Goal: Task Accomplishment & Management: Use online tool/utility

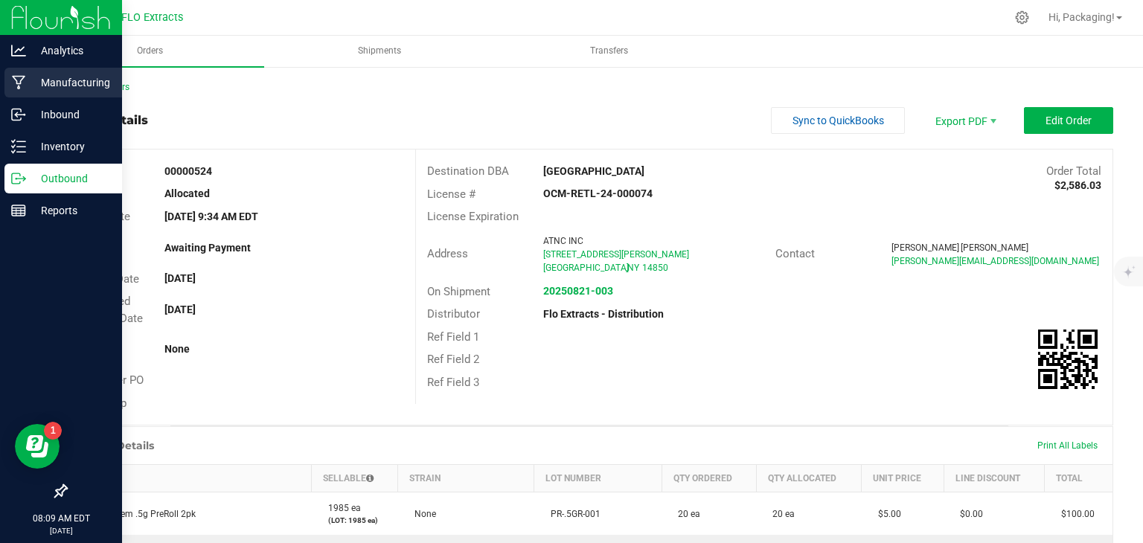
click at [62, 86] on p "Manufacturing" at bounding box center [70, 83] width 89 height 18
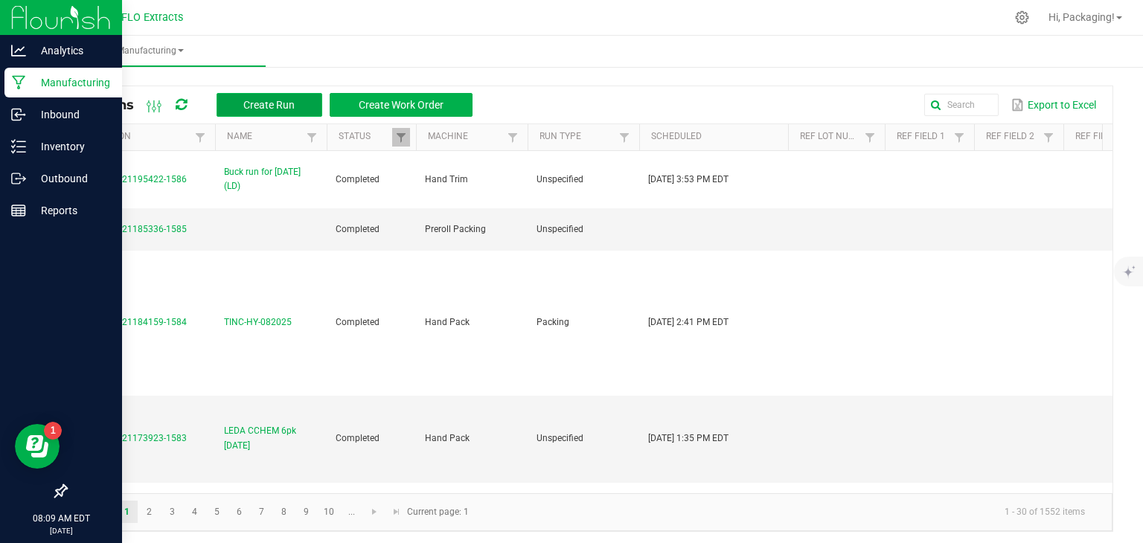
click at [280, 106] on span "Create Run" at bounding box center [268, 105] width 51 height 12
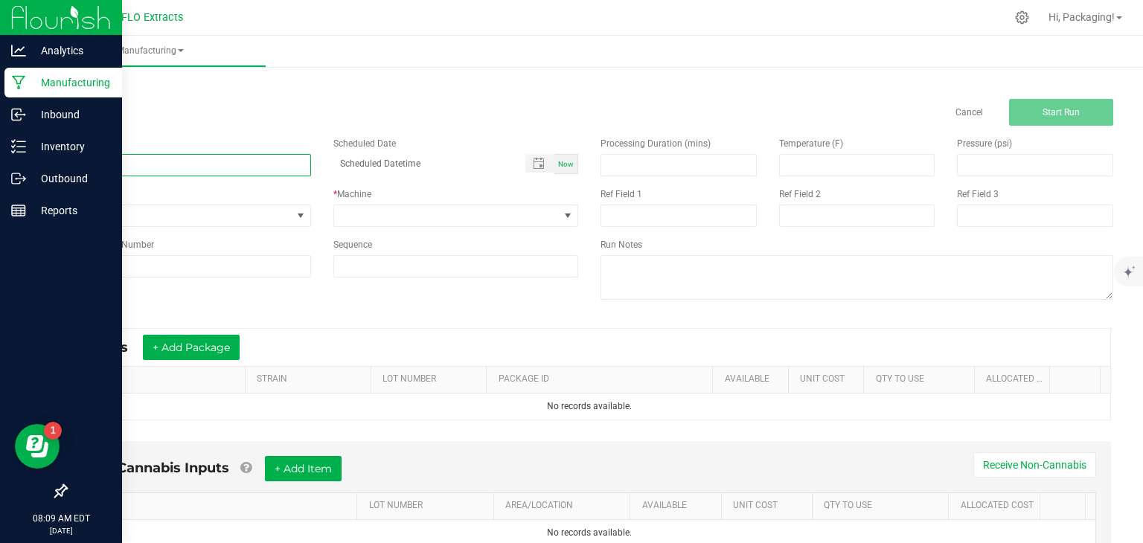
click at [129, 167] on input at bounding box center [188, 165] width 246 height 22
type input "LEDA CCHEM .5g 6pk [DATE]"
click at [563, 160] on span "Now" at bounding box center [566, 164] width 16 height 8
type input "[DATE] 8:09 AM"
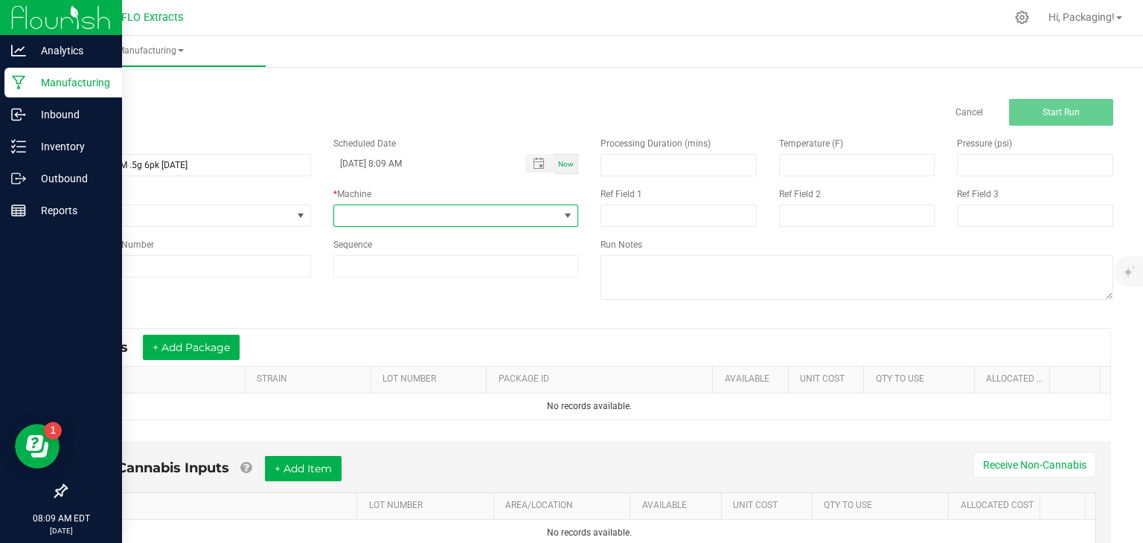
click at [562, 213] on span at bounding box center [568, 216] width 12 height 12
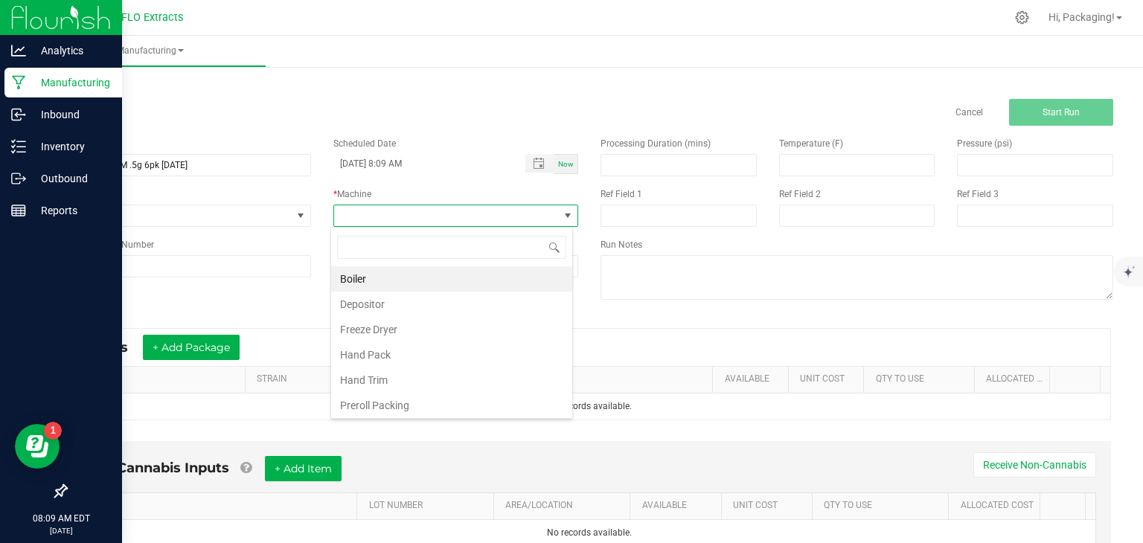
scroll to position [22, 242]
click at [465, 349] on li "Hand Pack" at bounding box center [451, 354] width 241 height 25
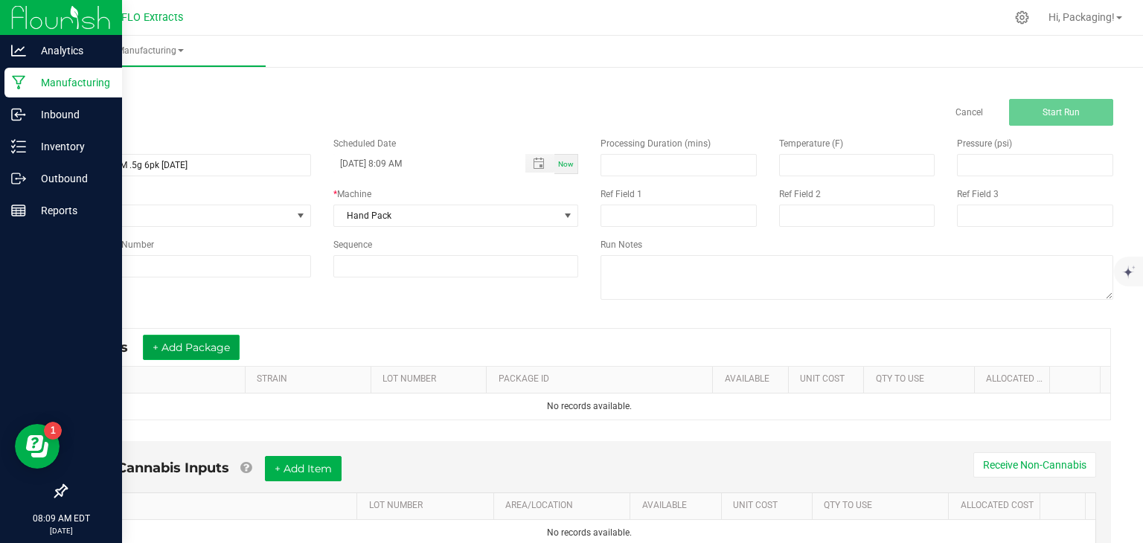
click at [183, 347] on button "+ Add Package" at bounding box center [191, 347] width 97 height 25
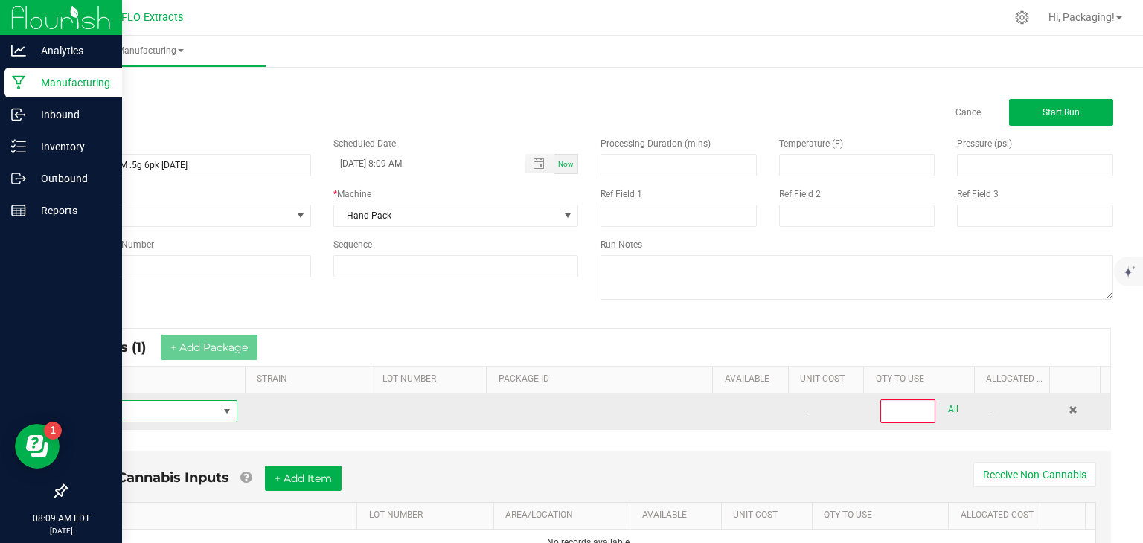
click at [132, 406] on span "NO DATA FOUND" at bounding box center [148, 411] width 140 height 21
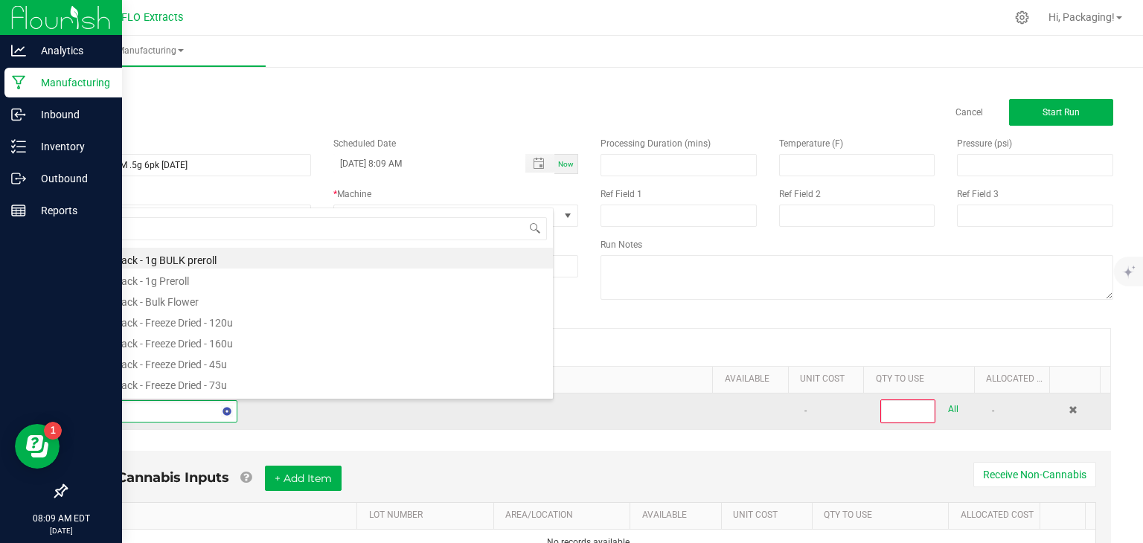
type input "COLO"
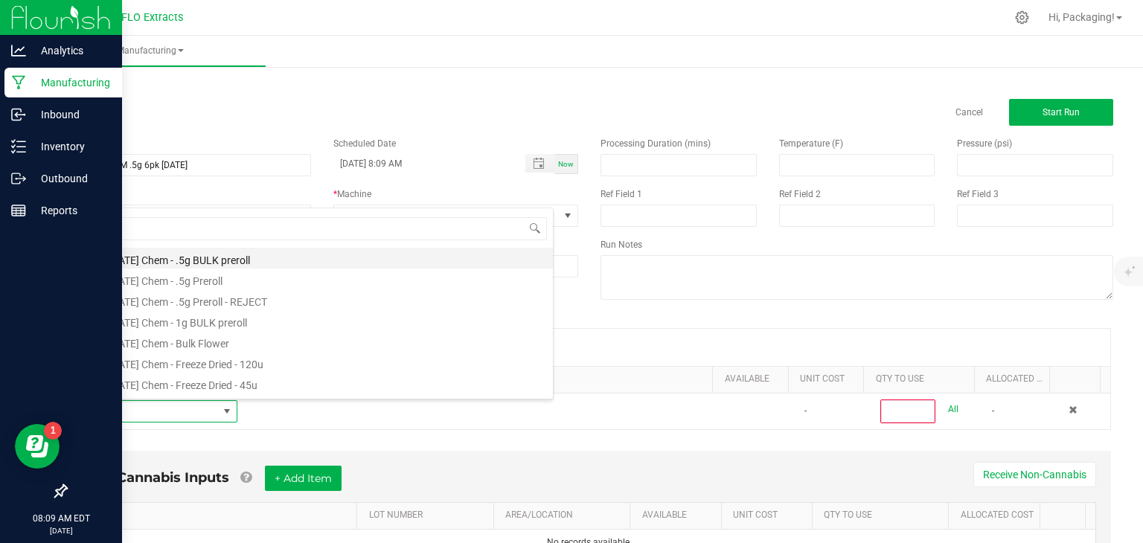
click at [214, 253] on li "[US_STATE] Chem - .5g BULK preroll" at bounding box center [315, 258] width 475 height 21
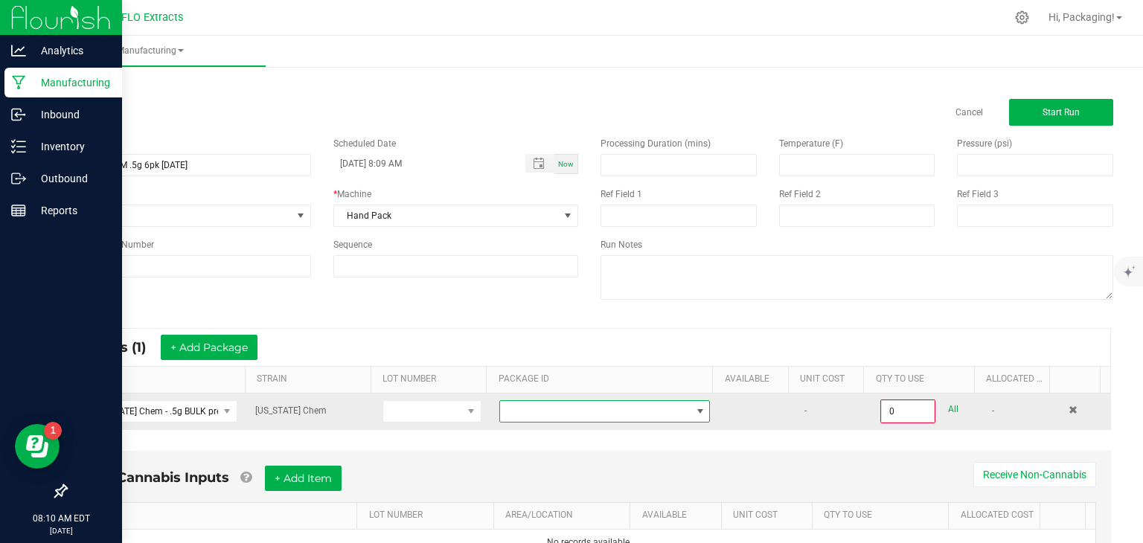
click at [694, 409] on span at bounding box center [700, 412] width 12 height 12
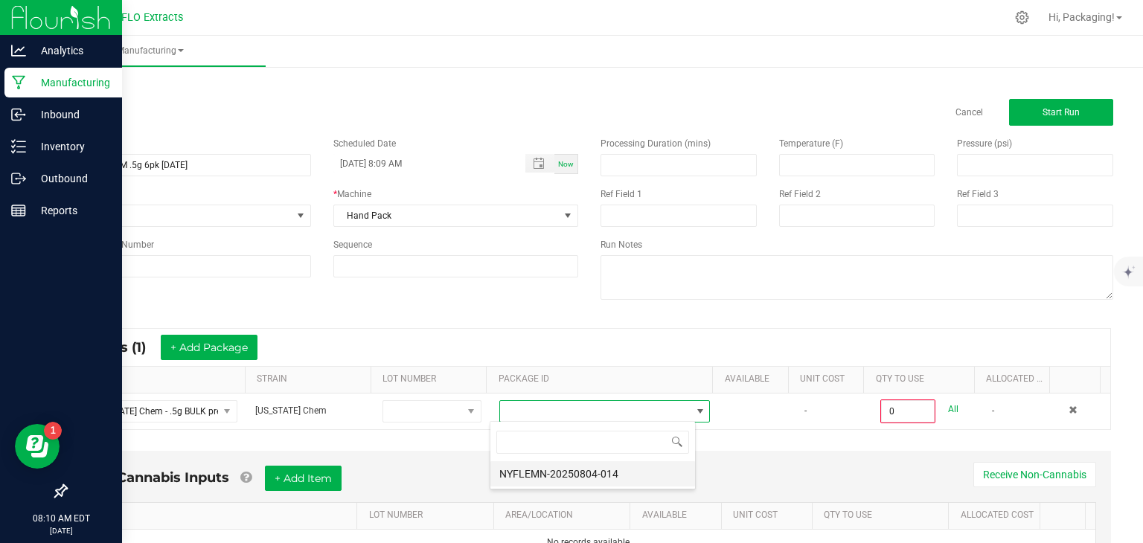
click at [604, 476] on li "NYFLEMN-20250804-014" at bounding box center [592, 473] width 205 height 25
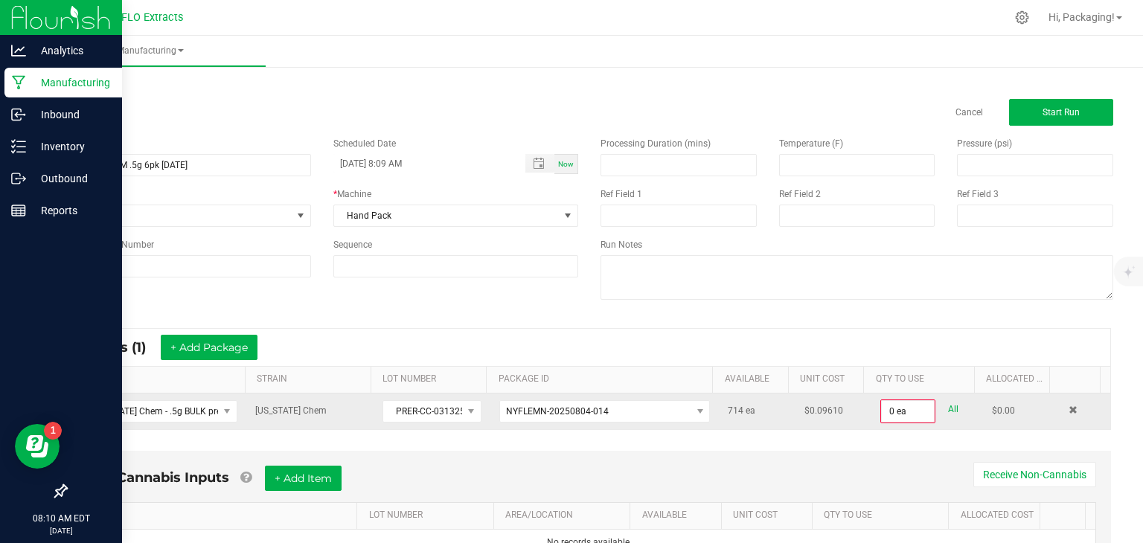
click at [948, 409] on link "All" at bounding box center [953, 410] width 10 height 20
type input "714 ea"
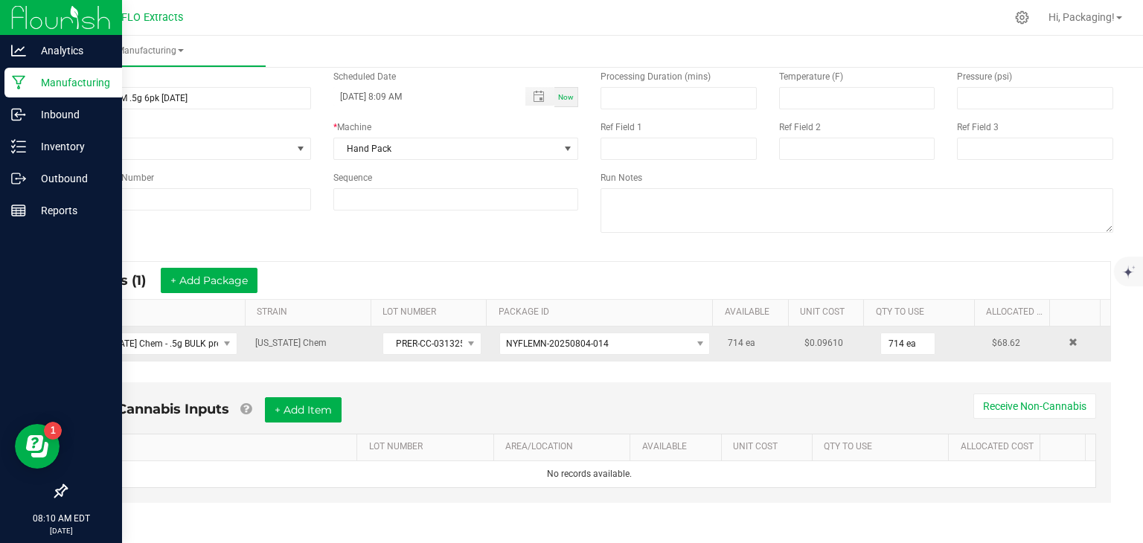
scroll to position [68, 0]
click at [330, 407] on button "+ Add Item" at bounding box center [303, 409] width 77 height 25
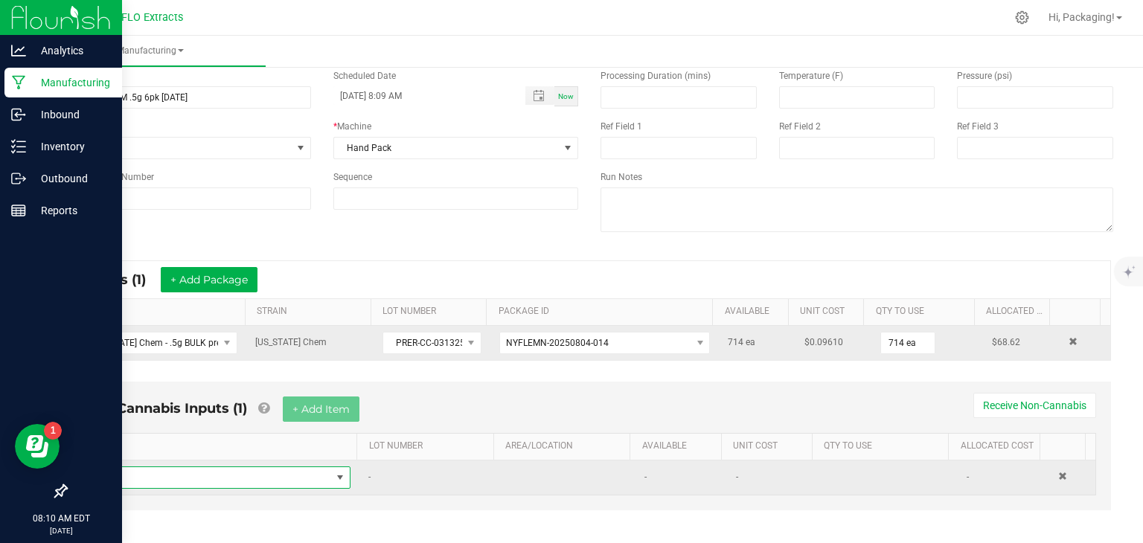
click at [334, 474] on span "NO DATA FOUND" at bounding box center [340, 478] width 12 height 12
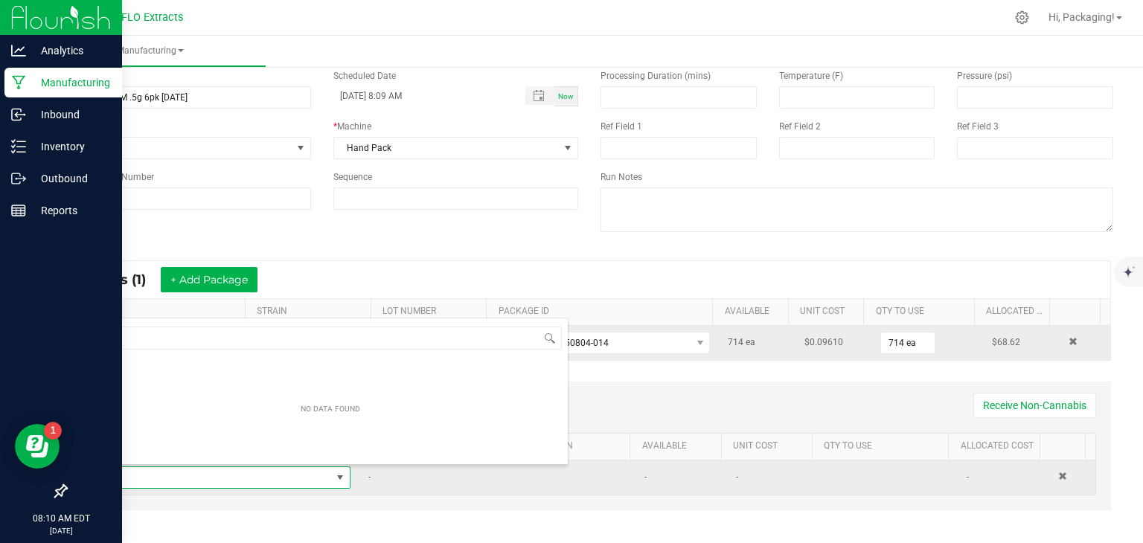
scroll to position [22, 249]
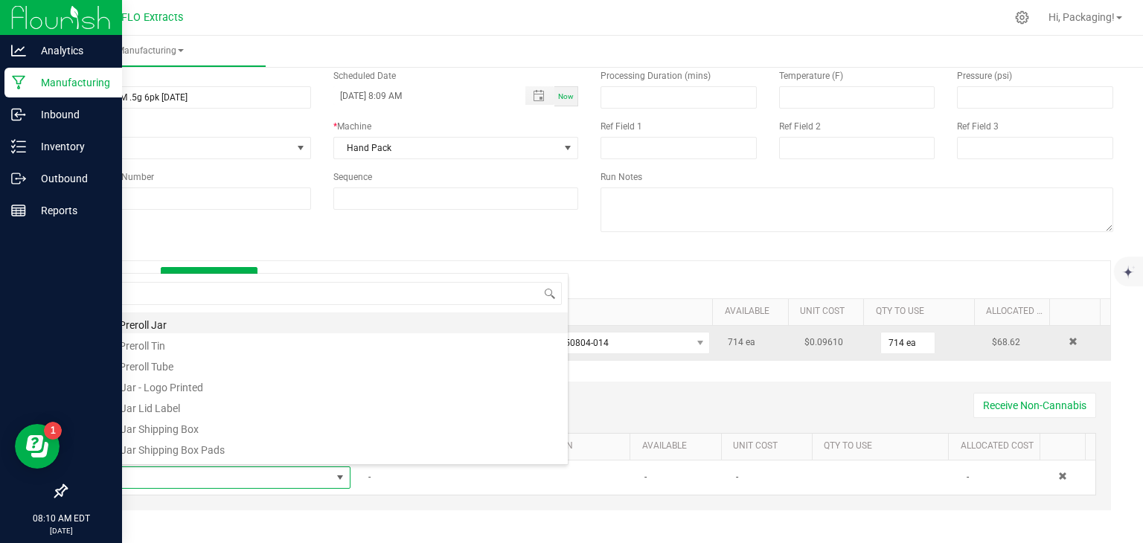
click at [263, 325] on li ".5g Preroll Jar" at bounding box center [330, 323] width 475 height 21
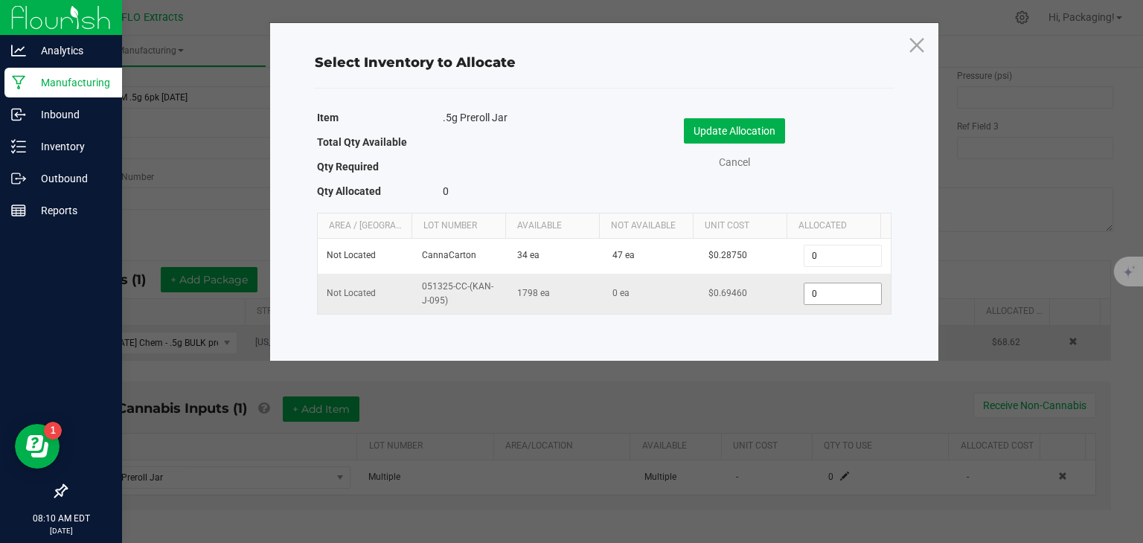
click at [814, 293] on input "0" at bounding box center [843, 294] width 76 height 21
type input "119"
click at [763, 126] on button "Update Allocation" at bounding box center [734, 130] width 101 height 25
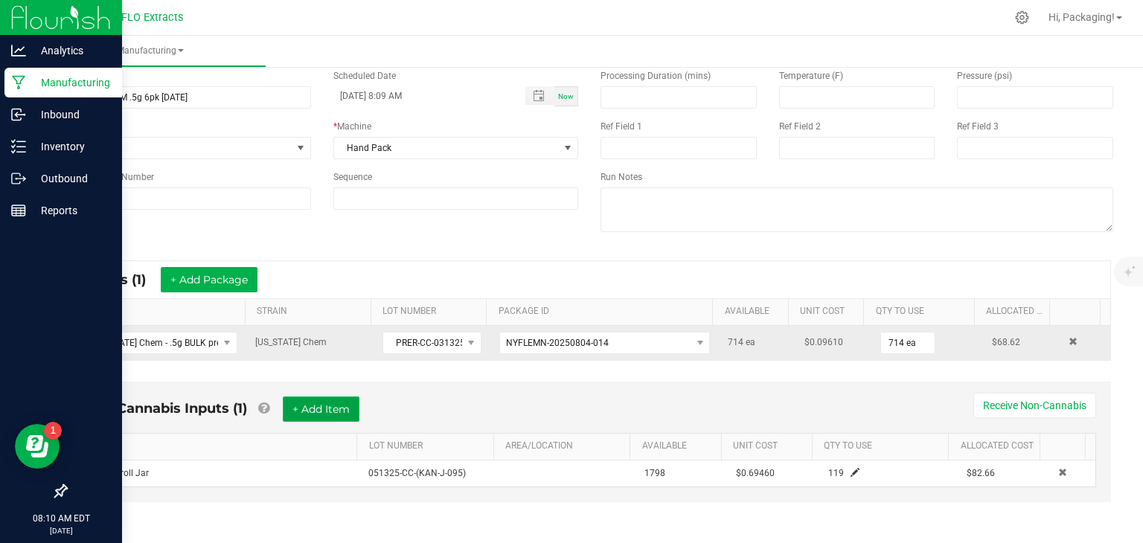
click at [327, 403] on button "+ Add Item" at bounding box center [321, 409] width 77 height 25
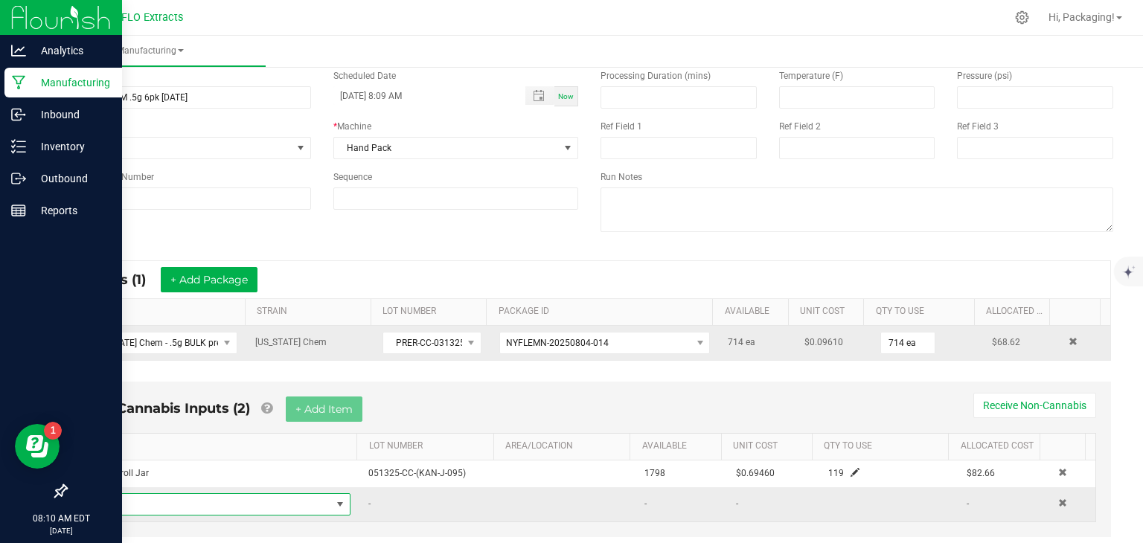
click at [334, 504] on span "NO DATA FOUND" at bounding box center [340, 505] width 12 height 12
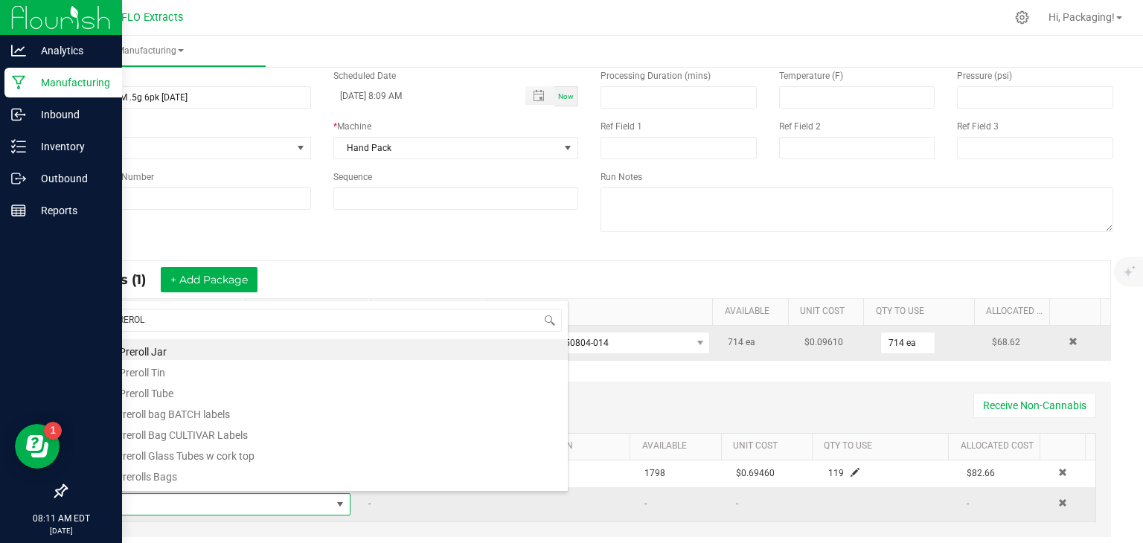
type input "PREROLL"
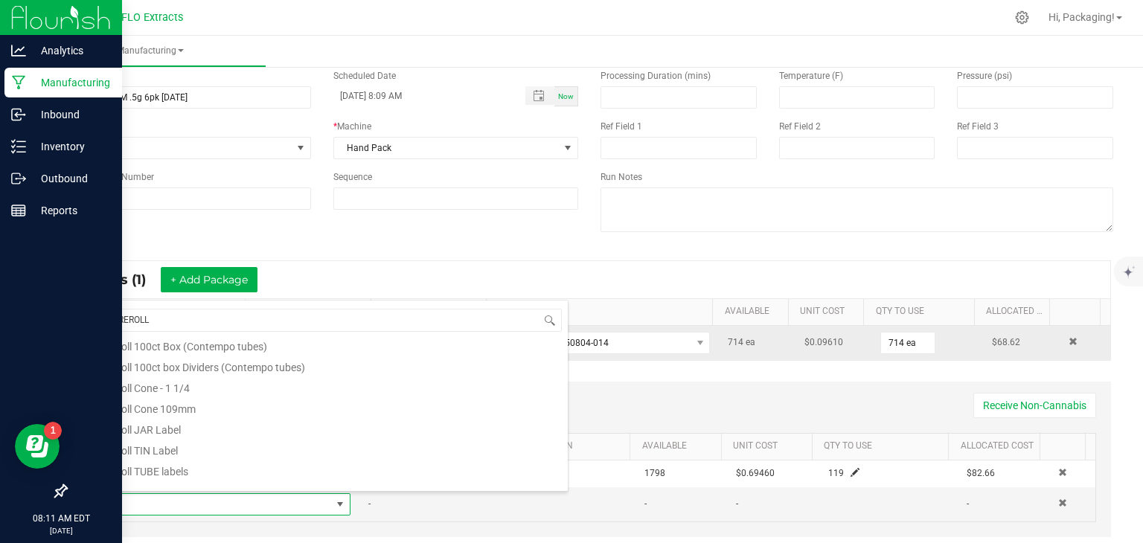
scroll to position [194, 0]
click at [188, 428] on li "Preroll JAR Label" at bounding box center [330, 427] width 475 height 21
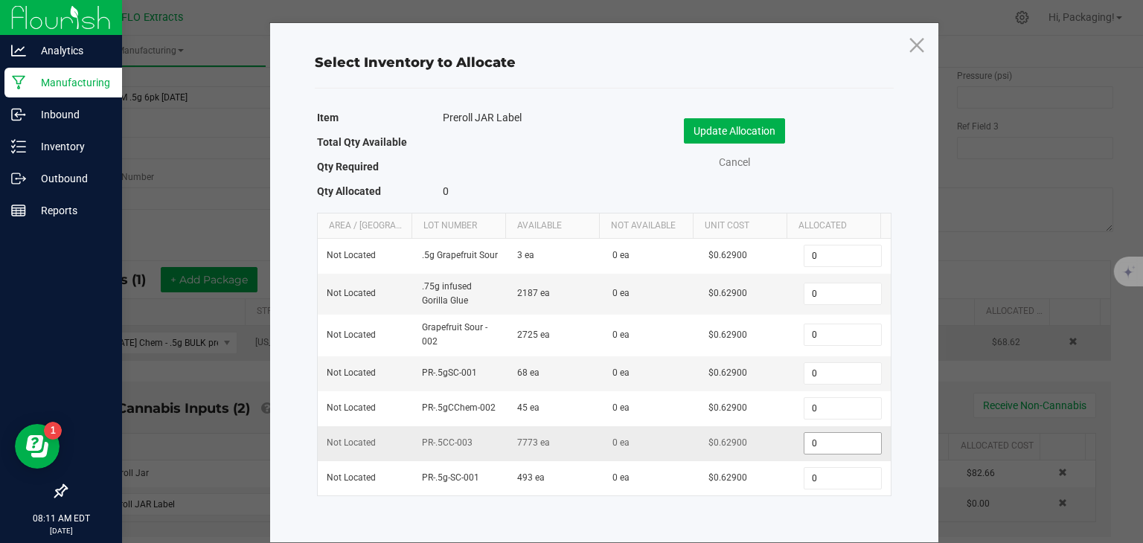
click at [821, 441] on input "0" at bounding box center [843, 443] width 76 height 21
type input "119"
click at [744, 132] on button "Update Allocation" at bounding box center [734, 130] width 101 height 25
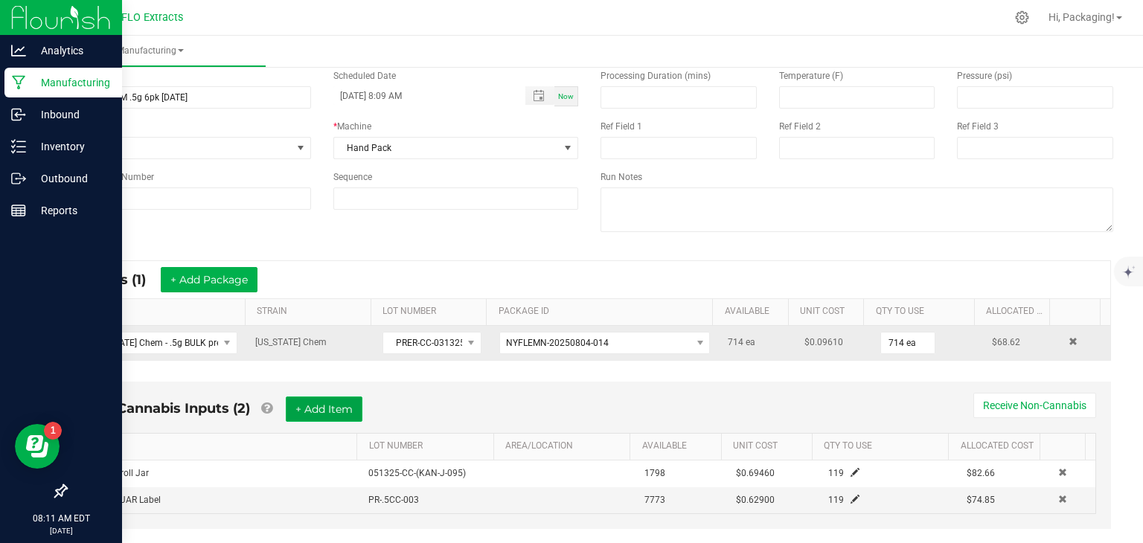
click at [339, 403] on button "+ Add Item" at bounding box center [324, 409] width 77 height 25
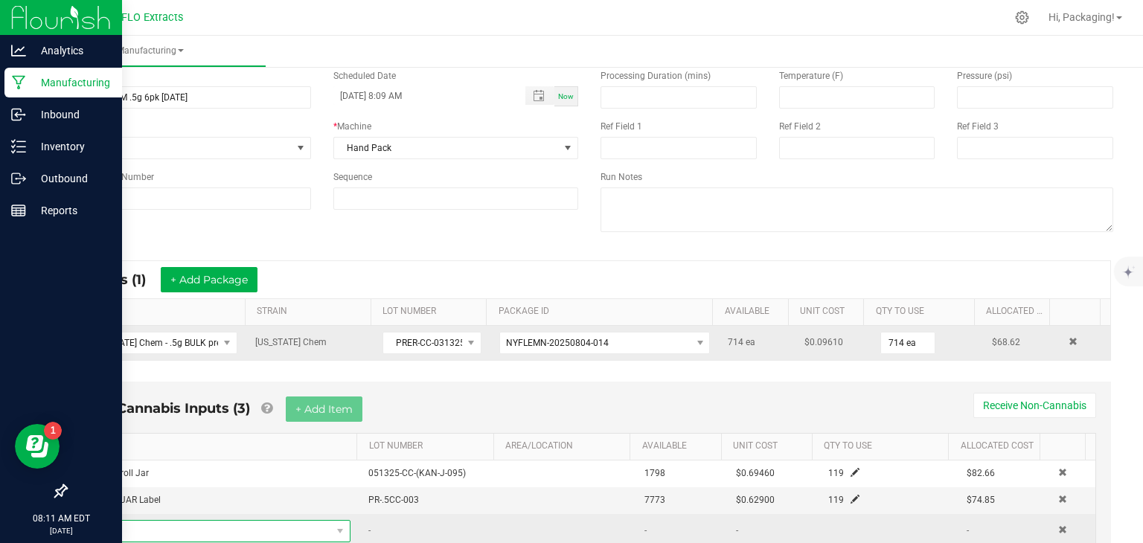
click at [146, 524] on span "NO DATA FOUND" at bounding box center [212, 531] width 238 height 21
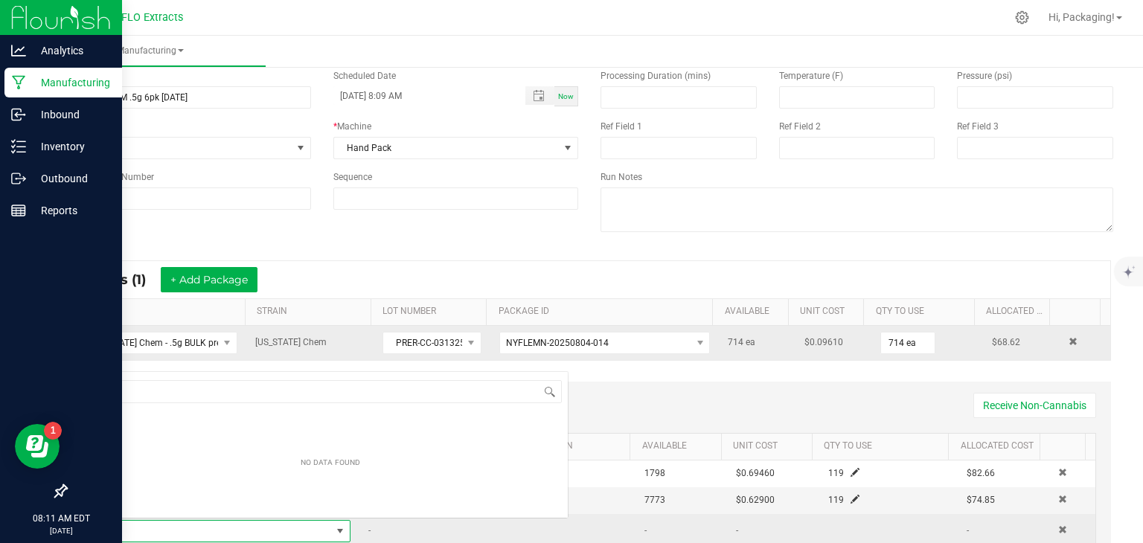
scroll to position [22, 249]
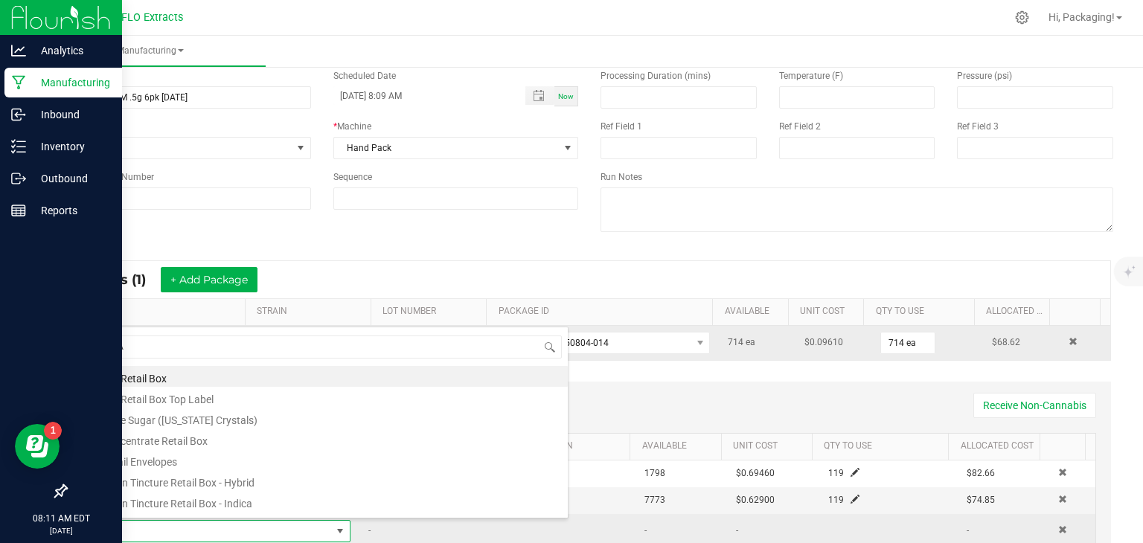
type input "TAM"
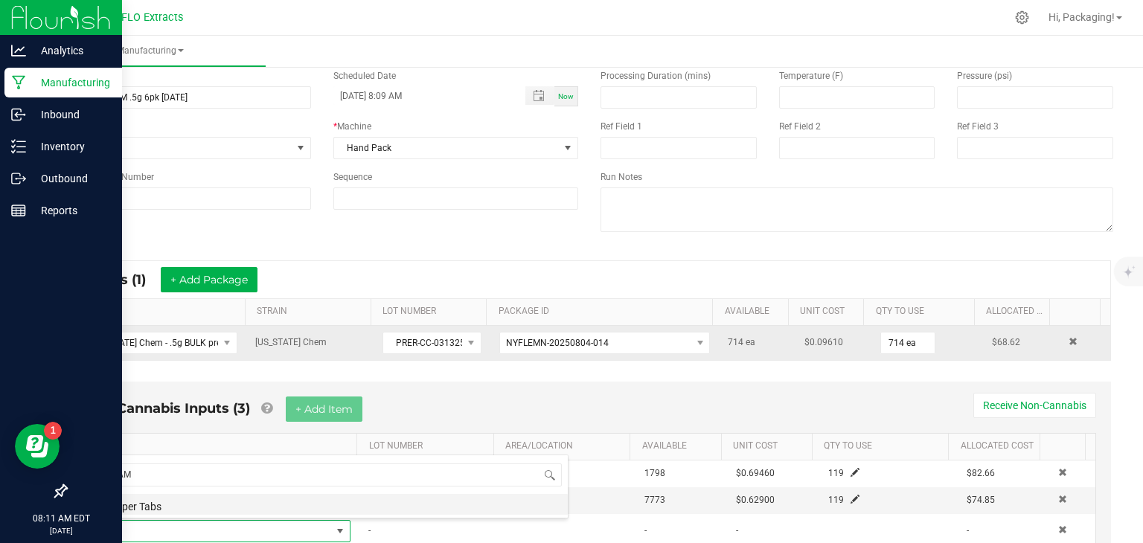
click at [141, 498] on li "Tamper Tabs" at bounding box center [330, 504] width 475 height 21
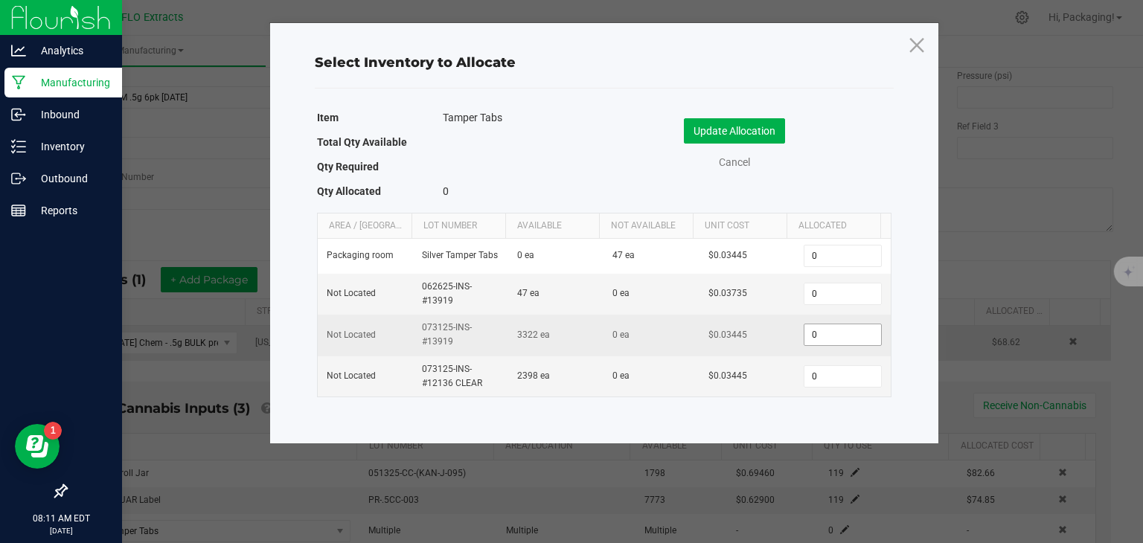
click at [809, 336] on input "0" at bounding box center [843, 335] width 76 height 21
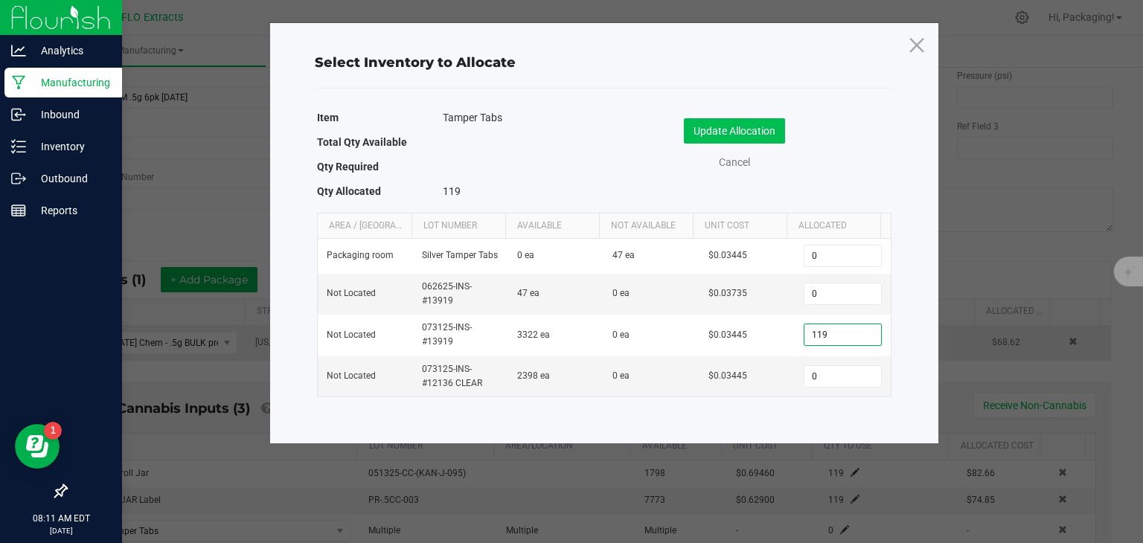
type input "119"
click at [750, 136] on button "Update Allocation" at bounding box center [734, 130] width 101 height 25
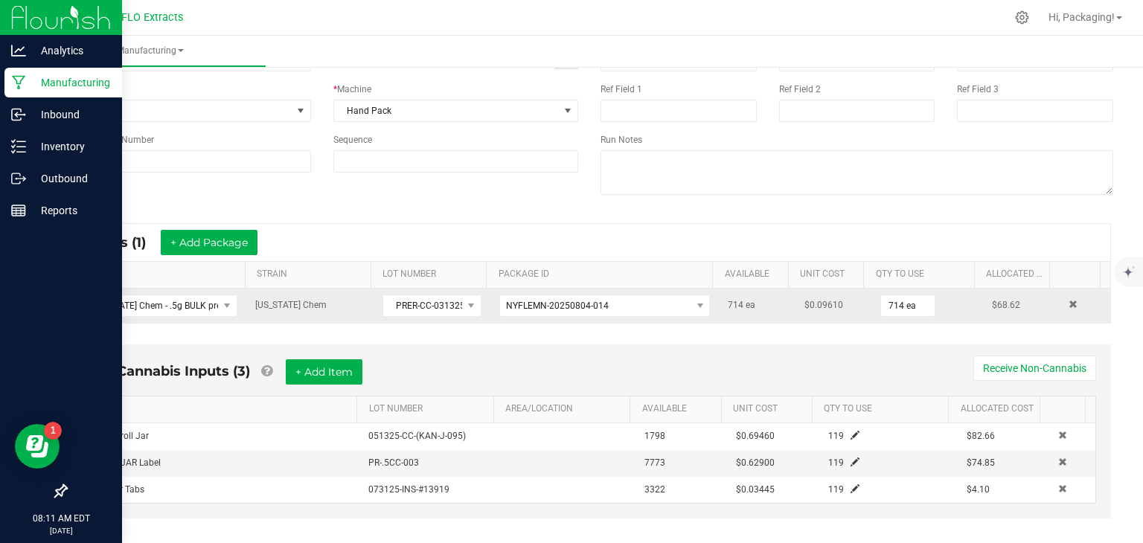
scroll to position [121, 0]
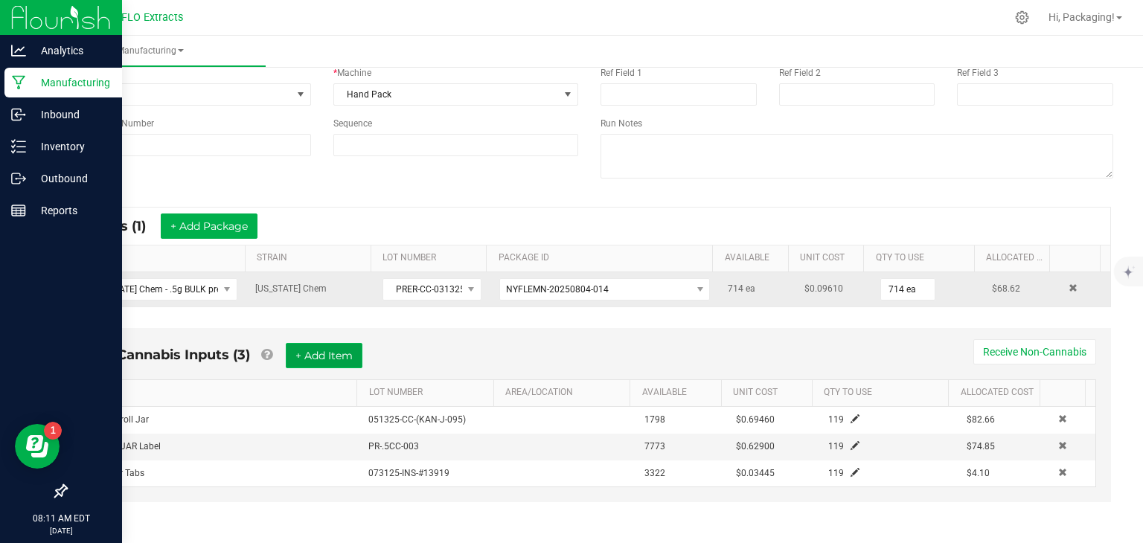
click at [333, 360] on button "+ Add Item" at bounding box center [324, 355] width 77 height 25
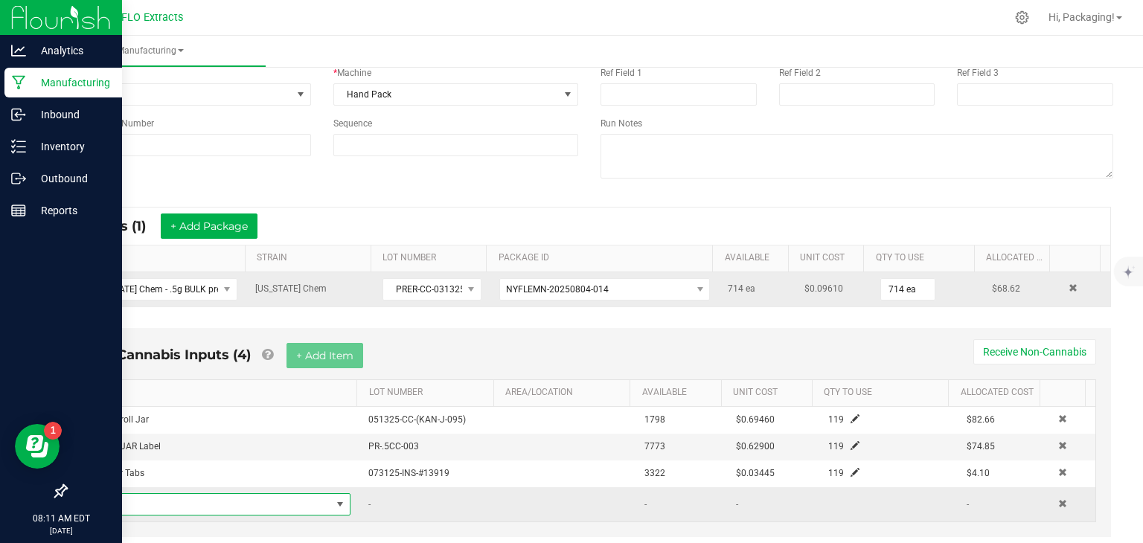
click at [124, 505] on span "NO DATA FOUND" at bounding box center [212, 504] width 238 height 21
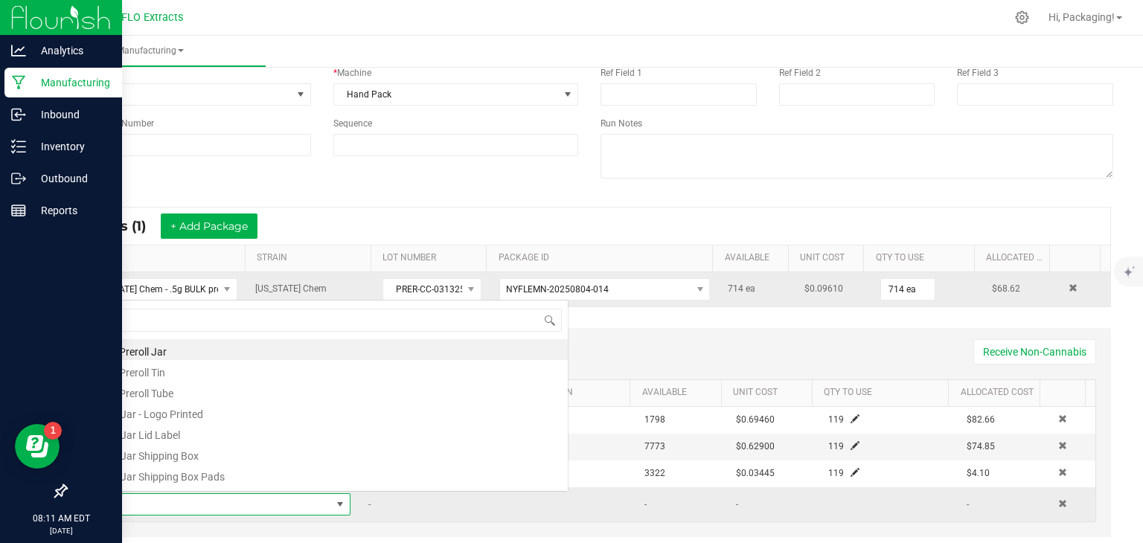
scroll to position [22, 249]
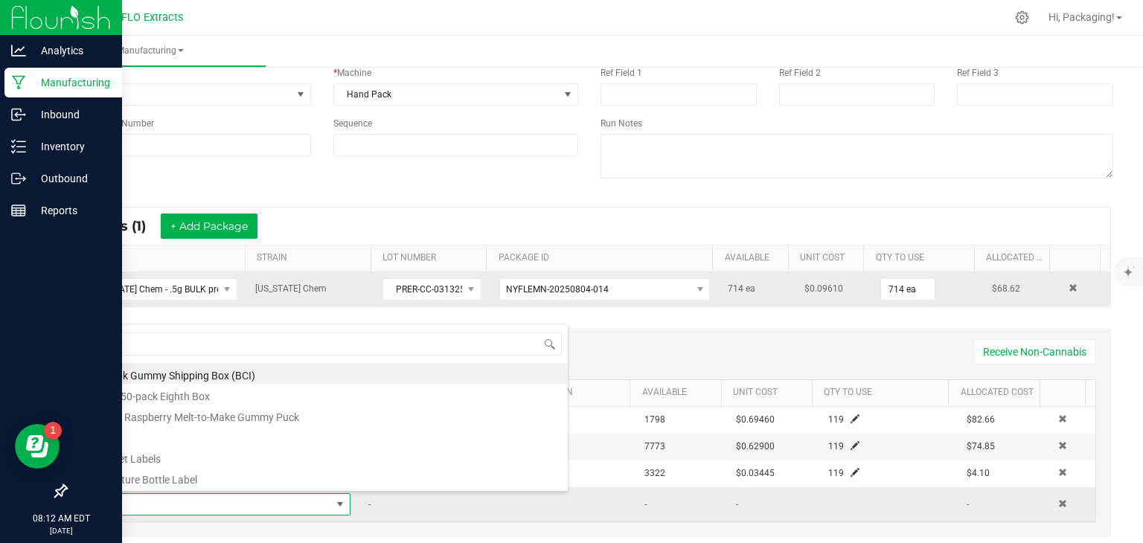
type input "5"
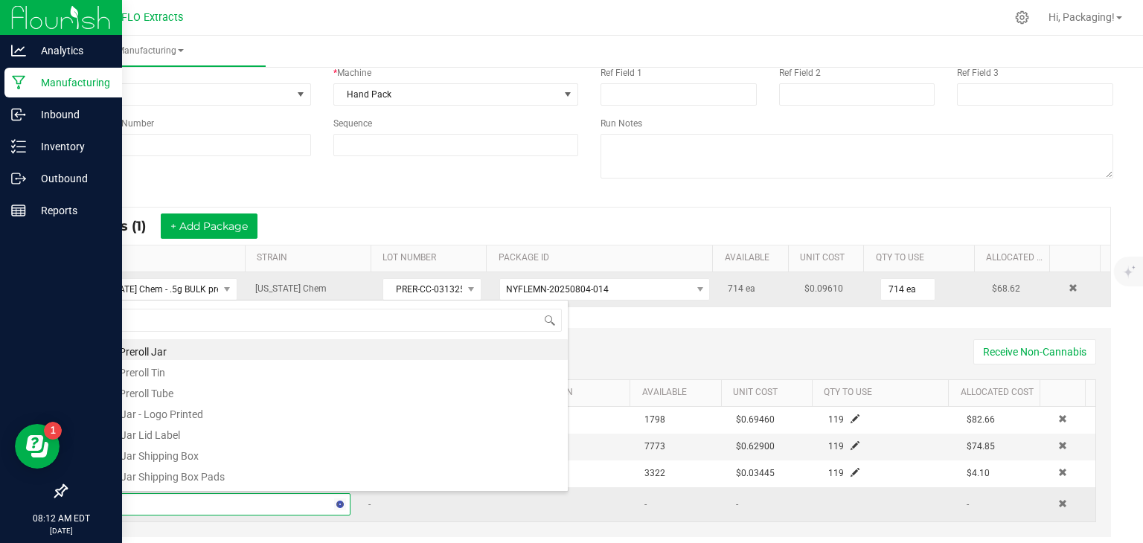
type input "10"
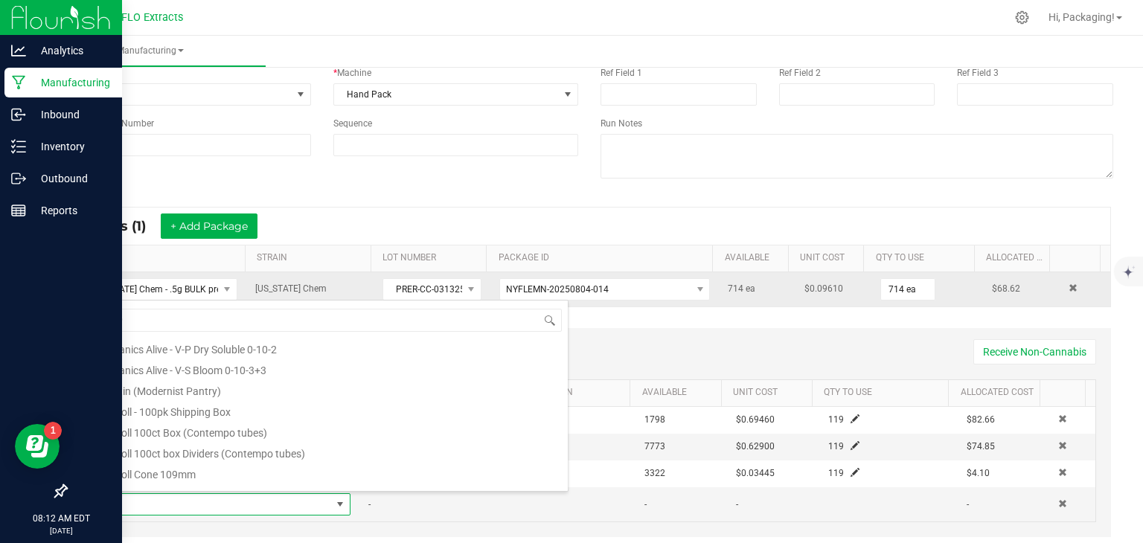
scroll to position [208, 0]
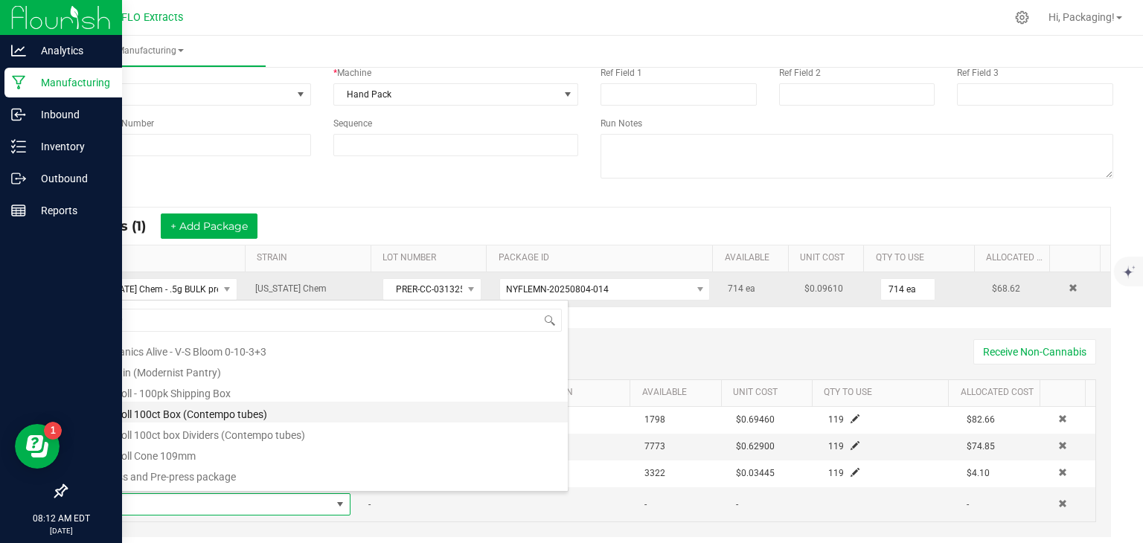
click at [249, 418] on li "Preroll 100ct Box (Contempo tubes)" at bounding box center [330, 412] width 475 height 21
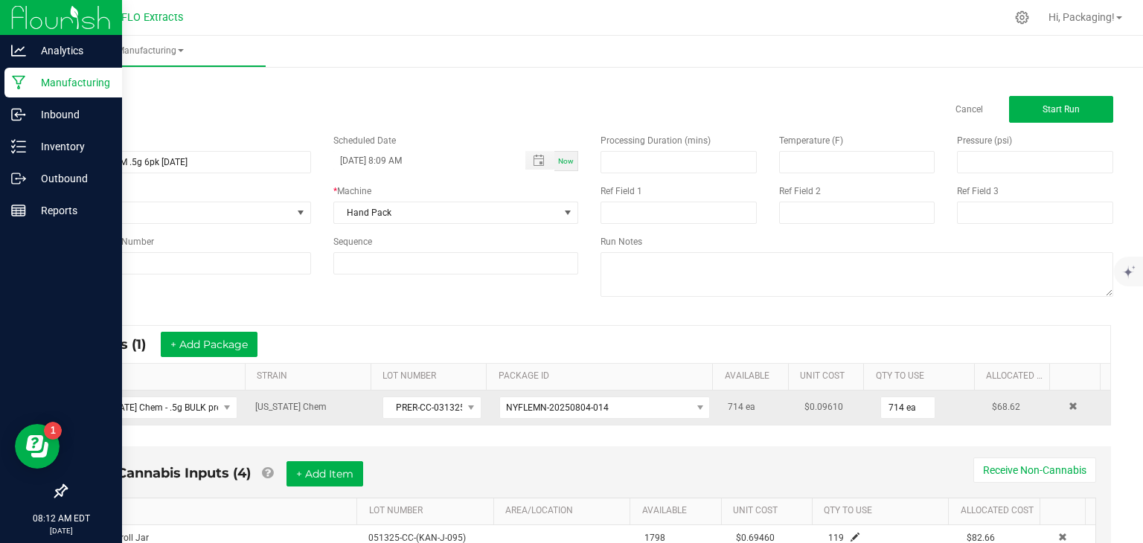
scroll to position [0, 0]
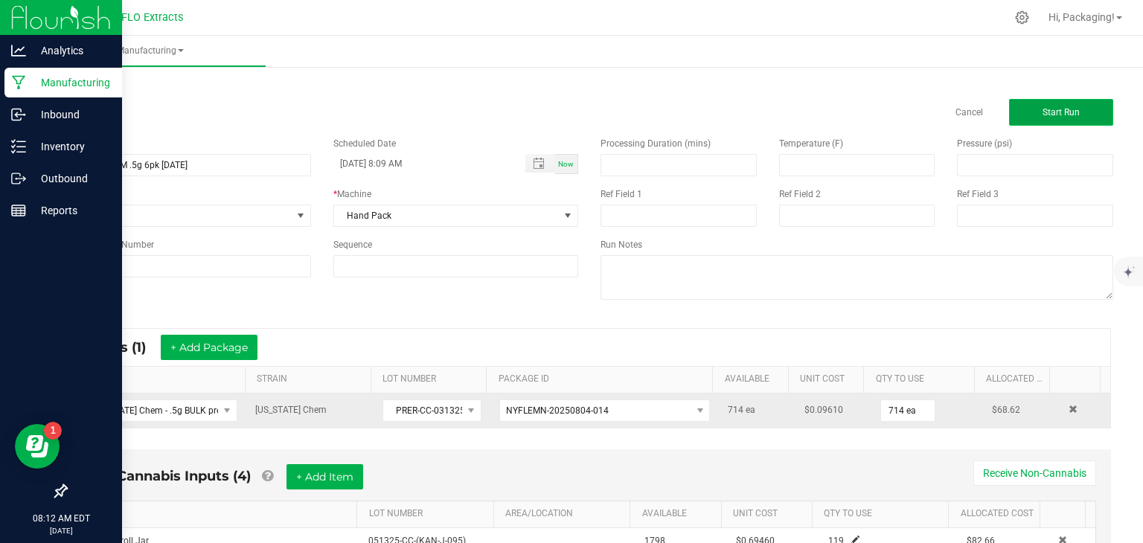
type input "5 ea"
click at [1028, 116] on button "Start Run" at bounding box center [1061, 112] width 104 height 27
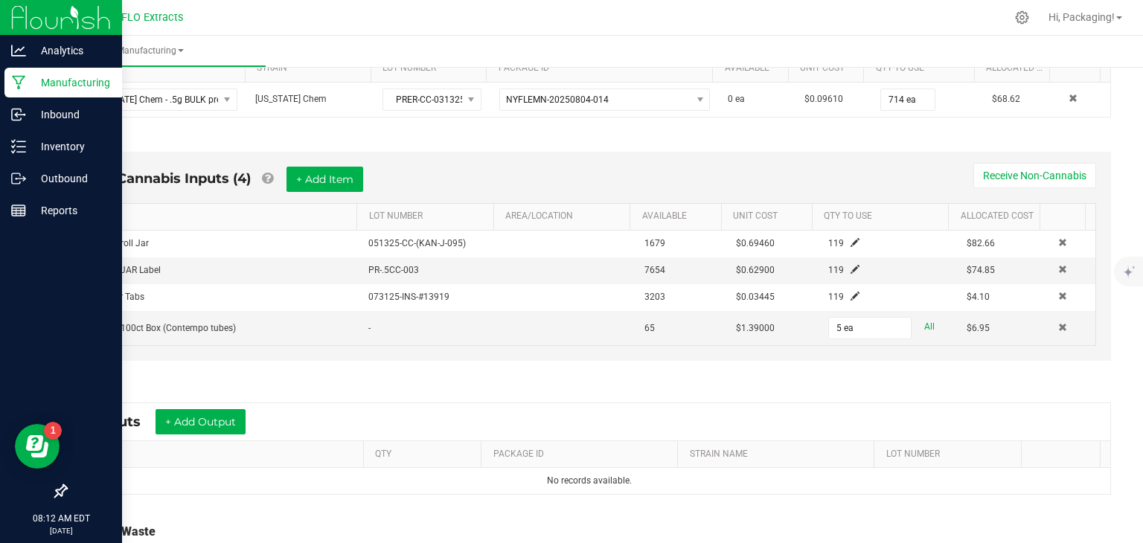
scroll to position [336, 0]
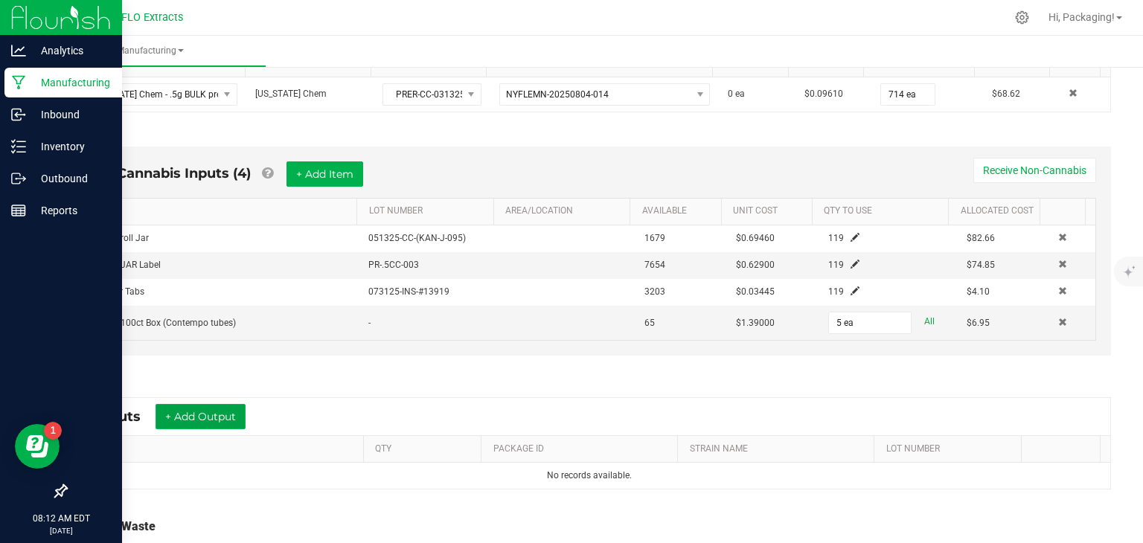
click at [235, 415] on button "+ Add Output" at bounding box center [201, 416] width 90 height 25
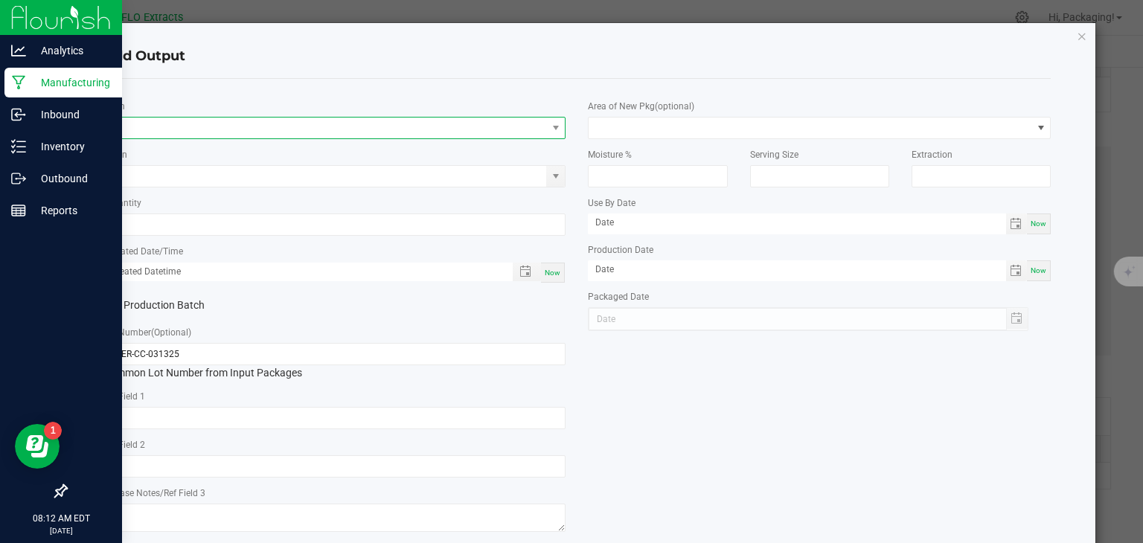
click at [202, 126] on span "NO DATA FOUND" at bounding box center [325, 128] width 443 height 21
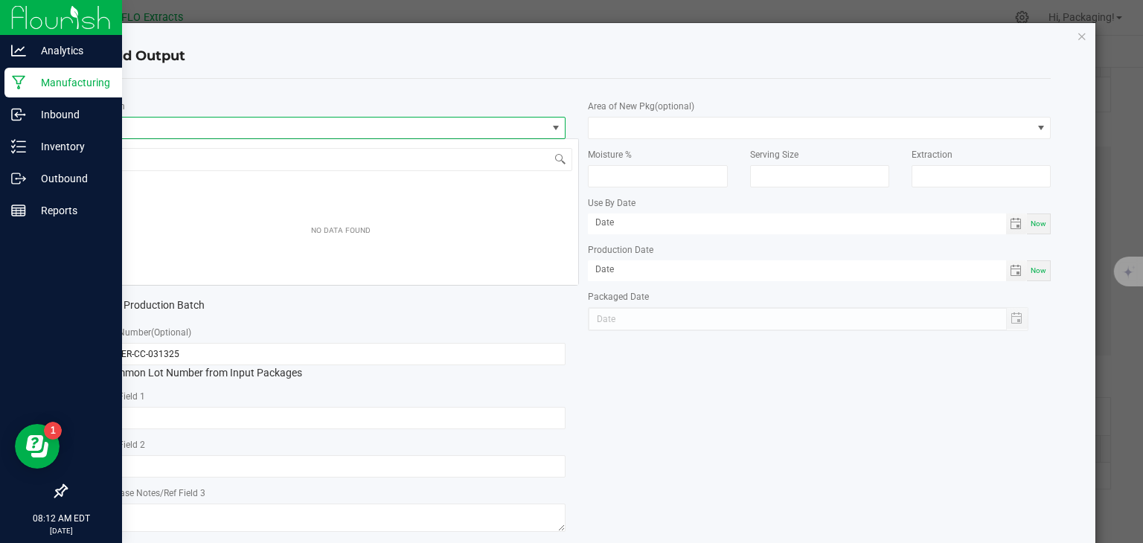
scroll to position [22, 458]
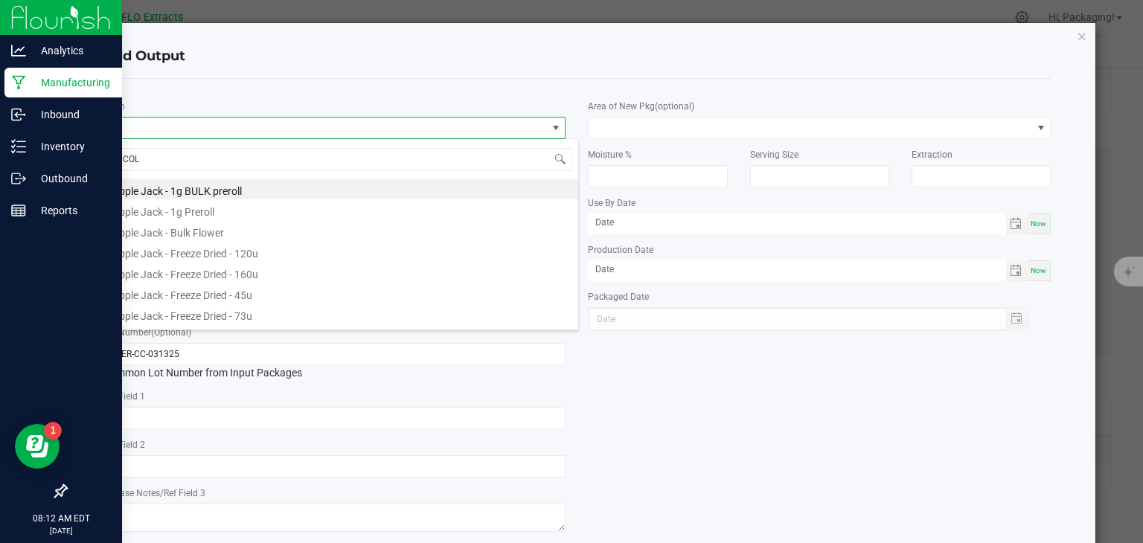
type input "COLO"
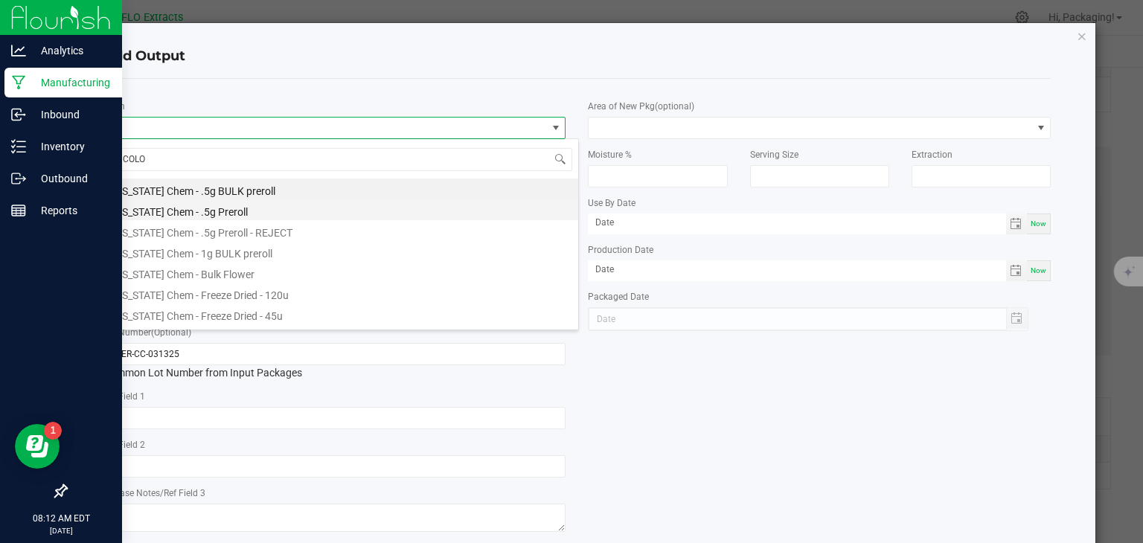
click at [224, 208] on li "[US_STATE] Chem - .5g Preroll" at bounding box center [340, 209] width 475 height 21
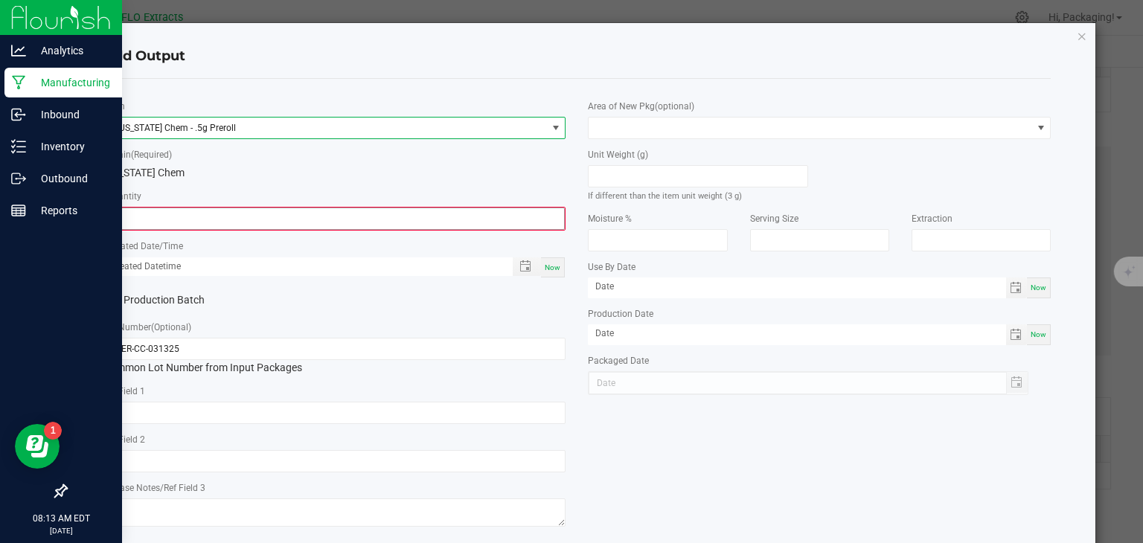
click at [188, 216] on input "0" at bounding box center [335, 218] width 460 height 21
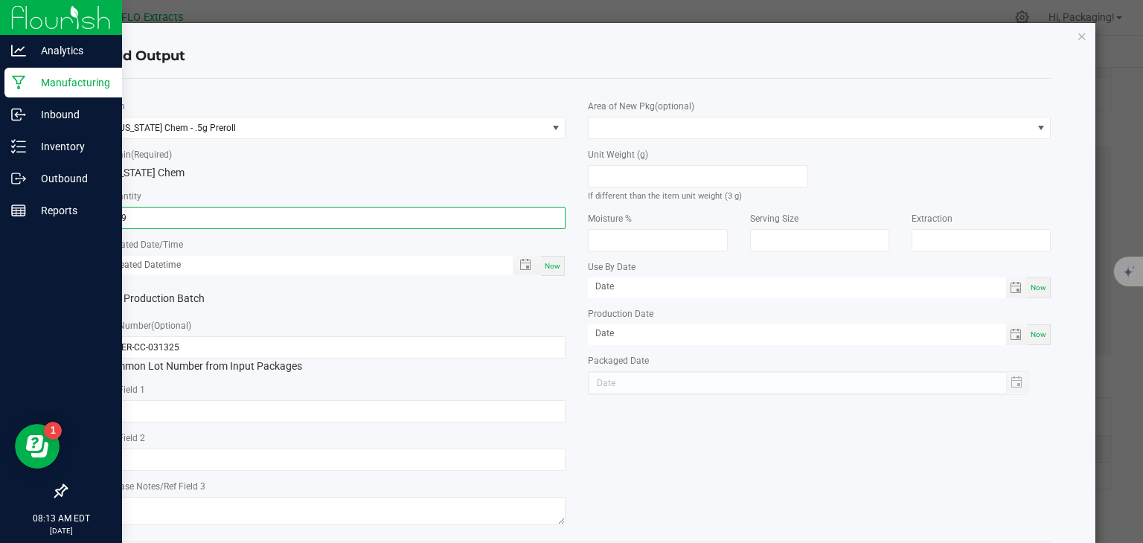
type input "119 ea"
click at [546, 271] on div "Now" at bounding box center [553, 266] width 24 height 20
type input "[DATE] 8:13 AM"
type input "[DATE]"
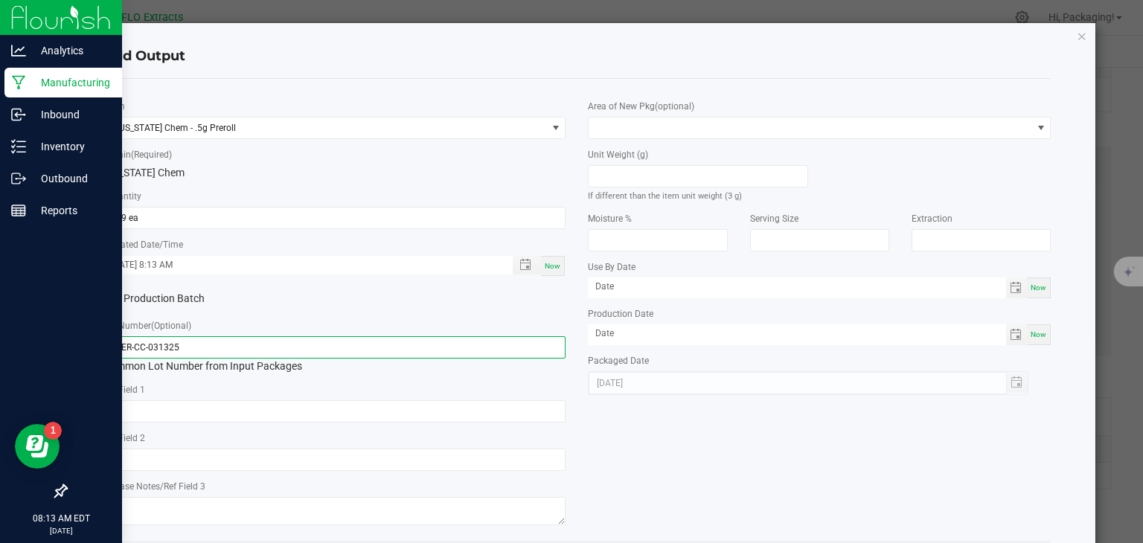
click at [207, 349] on input "PRER-CC-031325" at bounding box center [334, 347] width 463 height 22
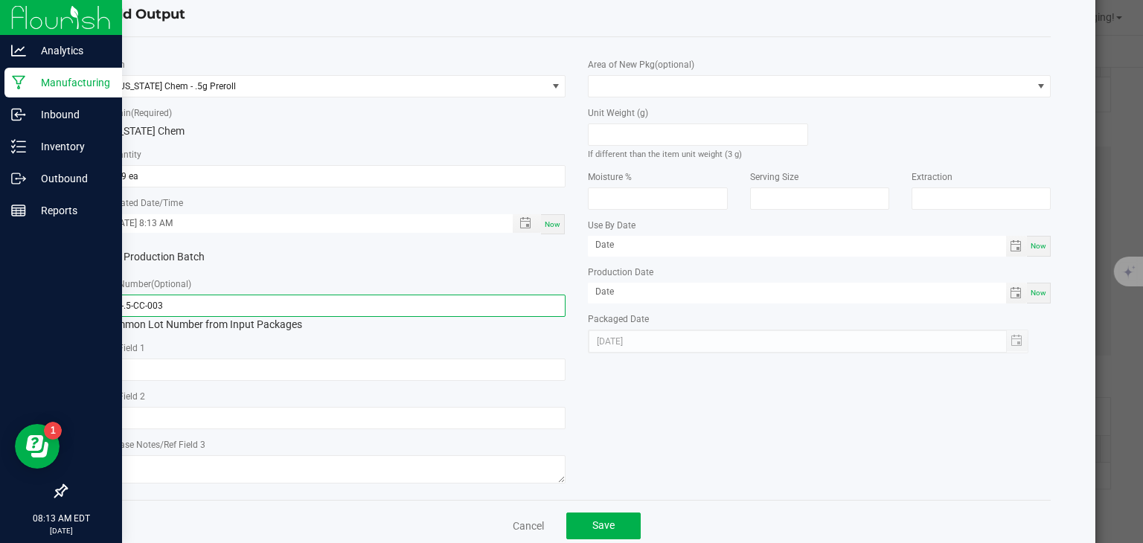
scroll to position [71, 0]
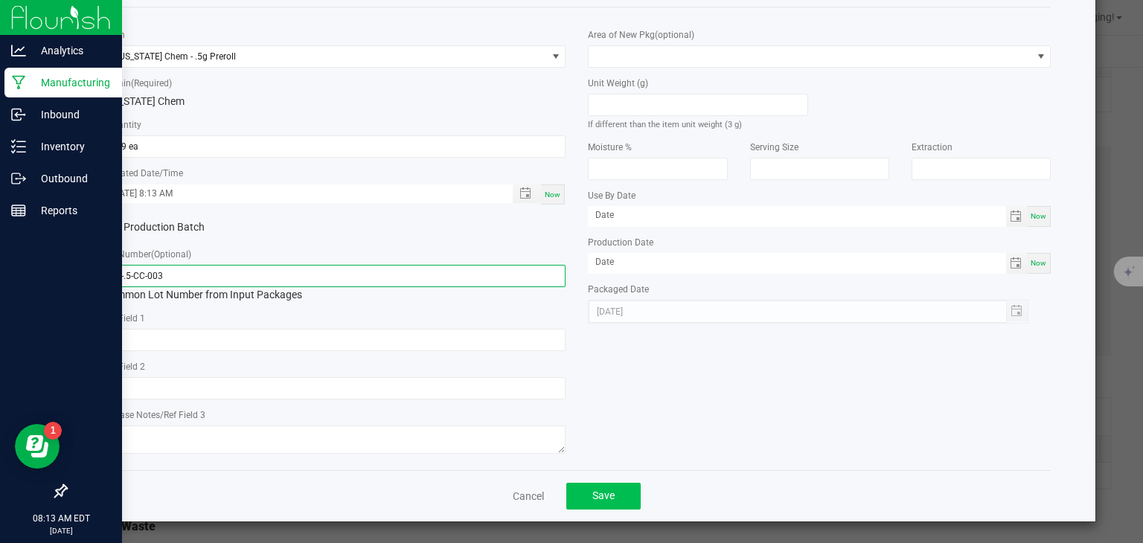
type input "PR-.5-CC-003"
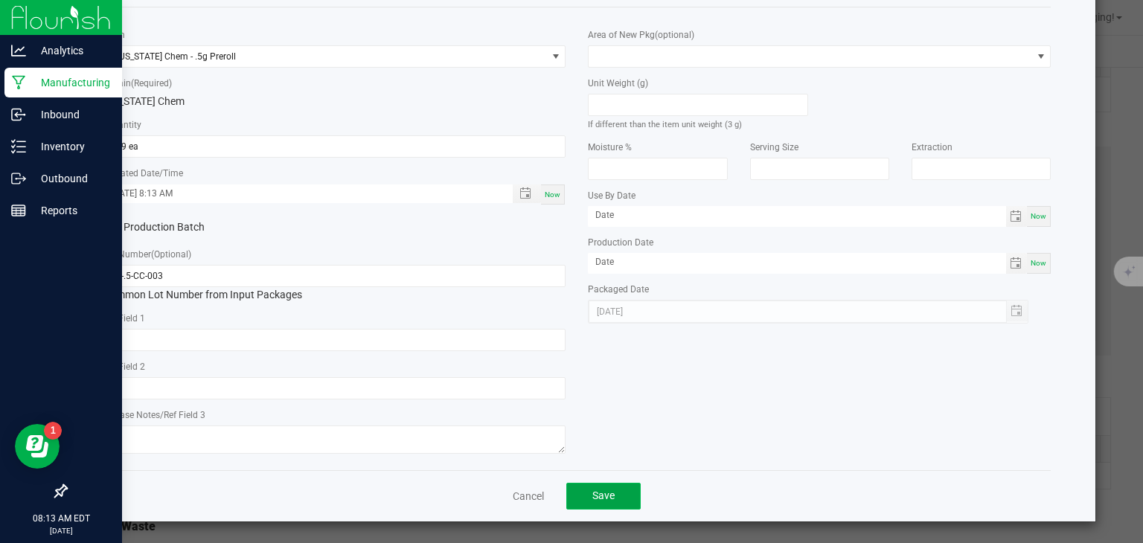
click at [601, 493] on span "Save" at bounding box center [603, 496] width 22 height 12
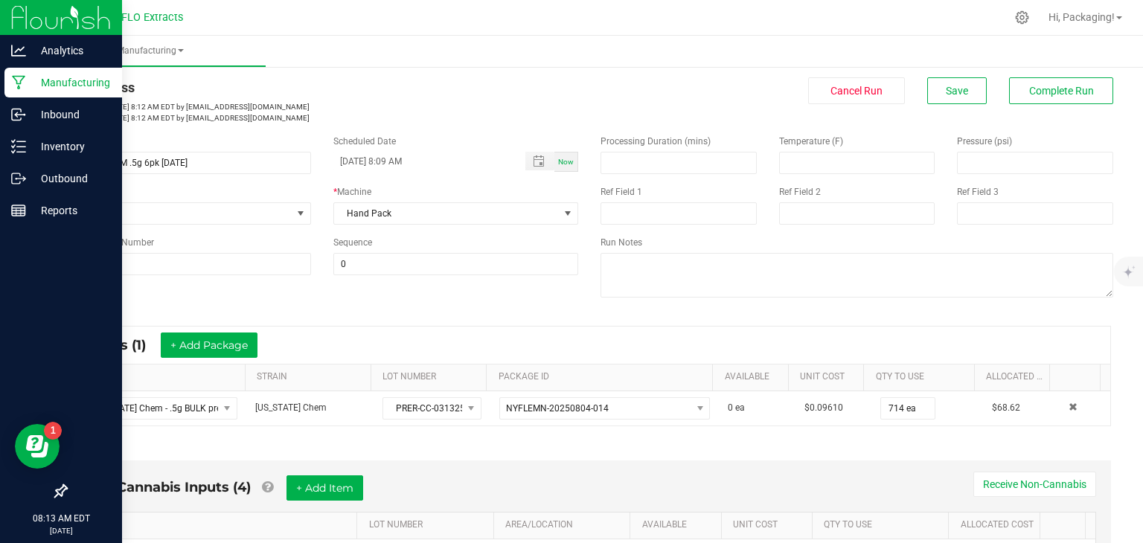
scroll to position [0, 0]
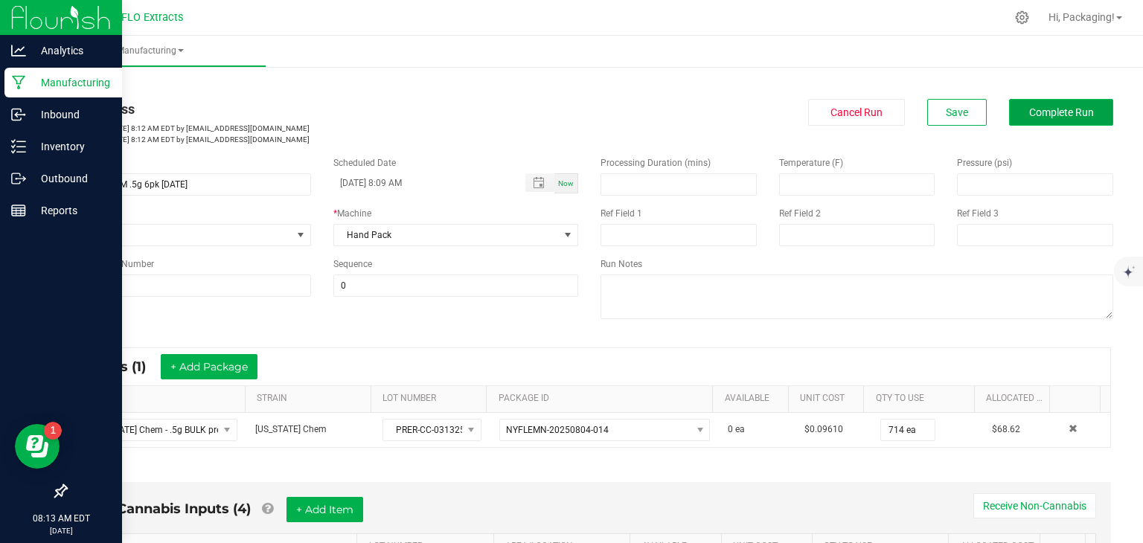
click at [1074, 107] on span "Complete Run" at bounding box center [1061, 112] width 65 height 12
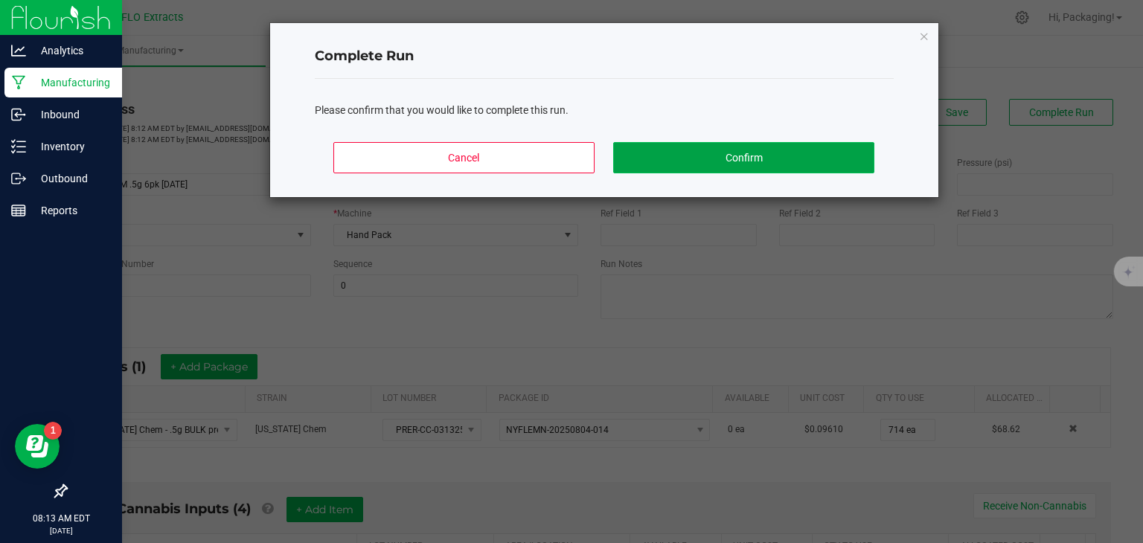
click at [831, 164] on button "Confirm" at bounding box center [743, 157] width 261 height 31
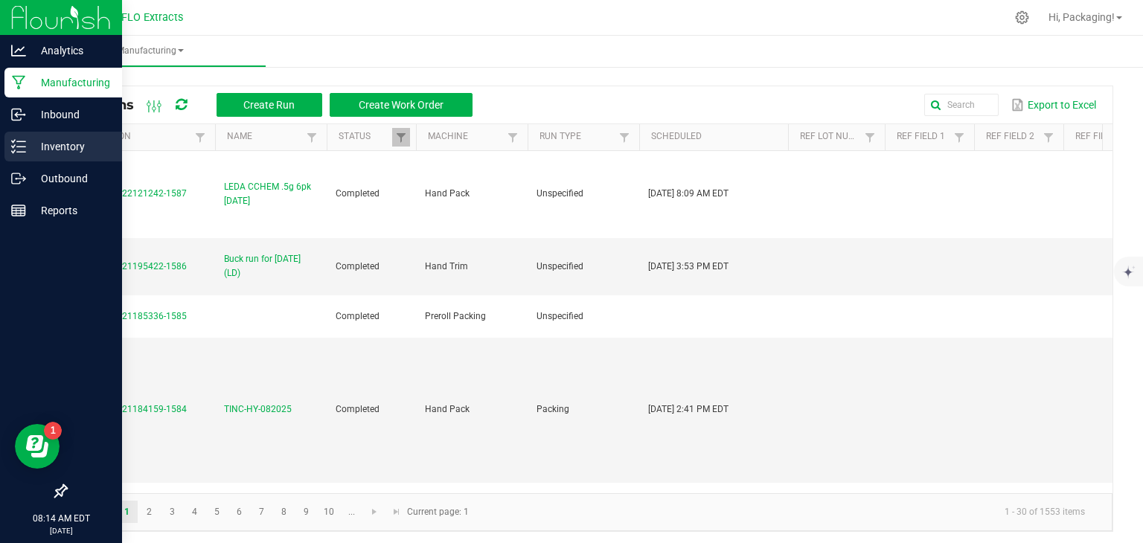
click at [48, 150] on p "Inventory" at bounding box center [70, 147] width 89 height 18
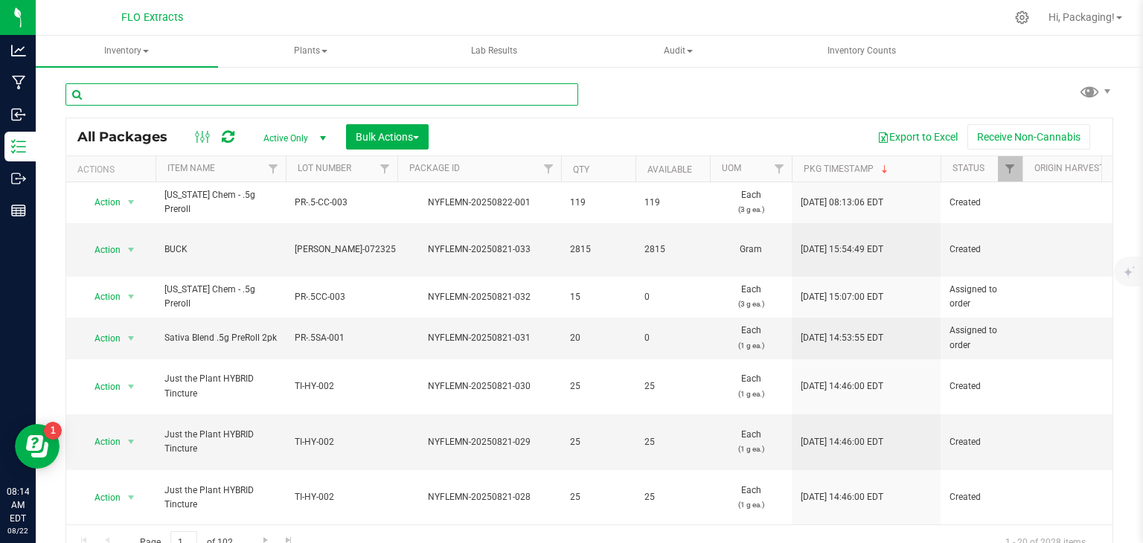
click at [170, 93] on input "text" at bounding box center [321, 94] width 513 height 22
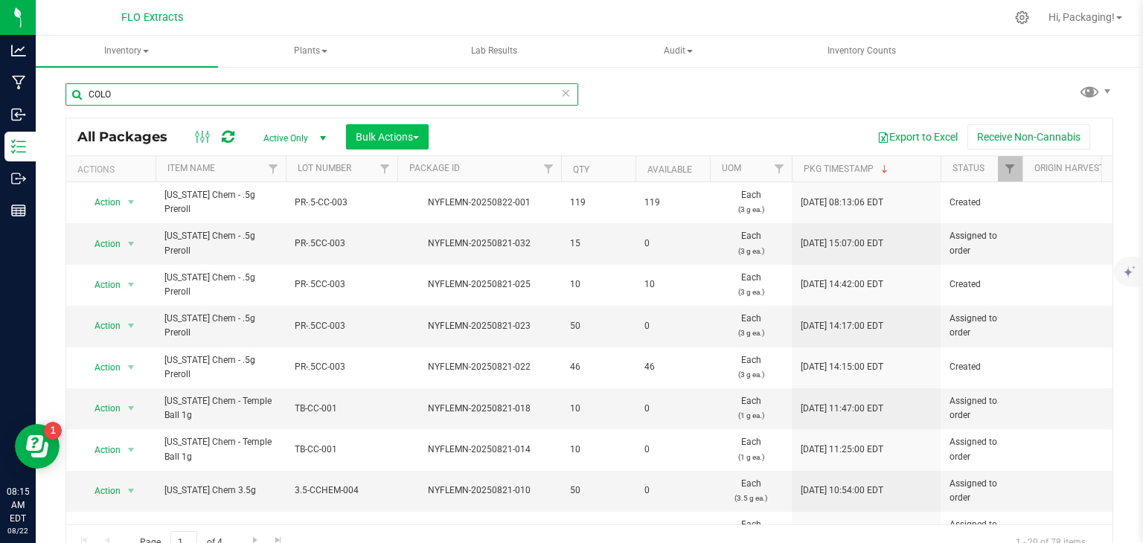
type input "COLO"
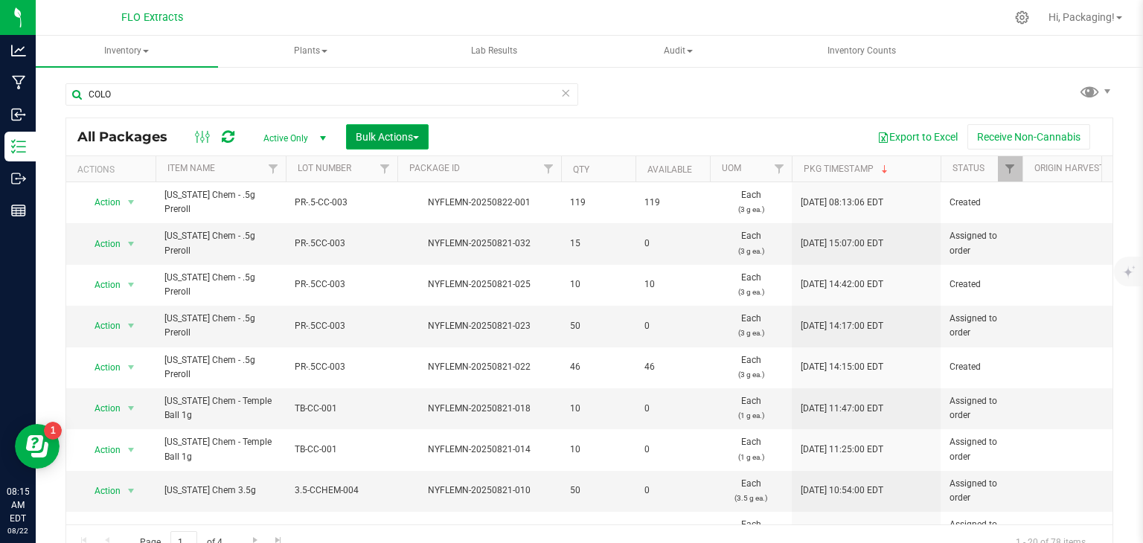
click at [415, 138] on span "button" at bounding box center [416, 137] width 6 height 3
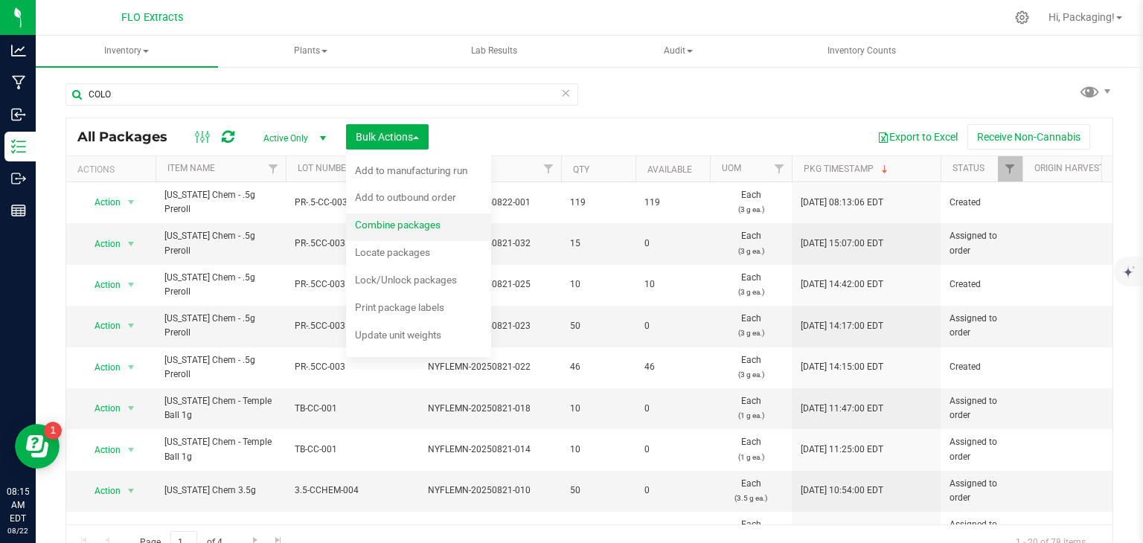
click at [392, 227] on span "Combine packages" at bounding box center [398, 225] width 86 height 12
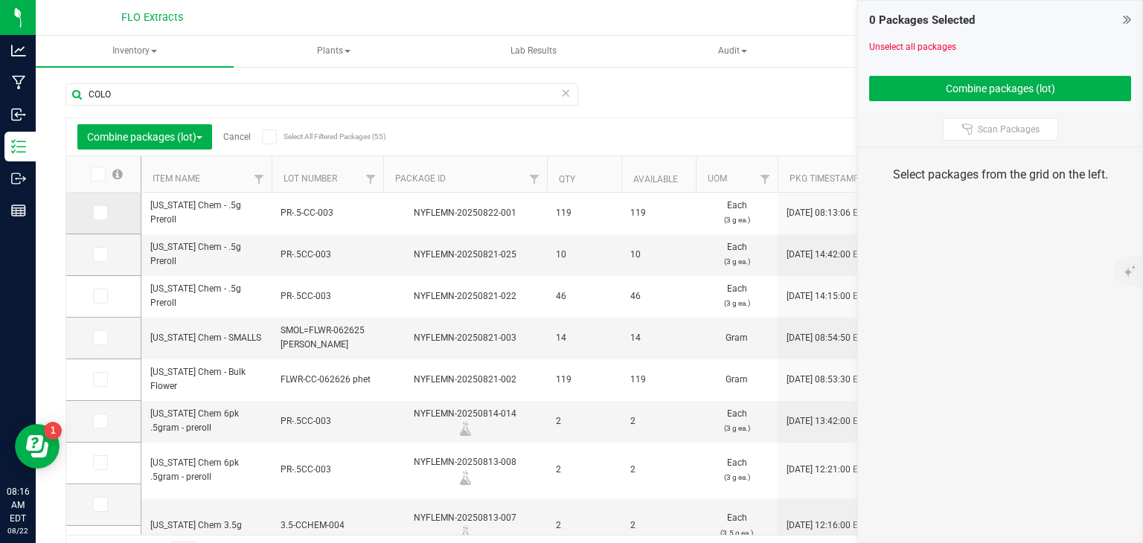
click at [101, 213] on icon at bounding box center [100, 213] width 10 height 0
click at [0, 0] on input "checkbox" at bounding box center [0, 0] width 0 height 0
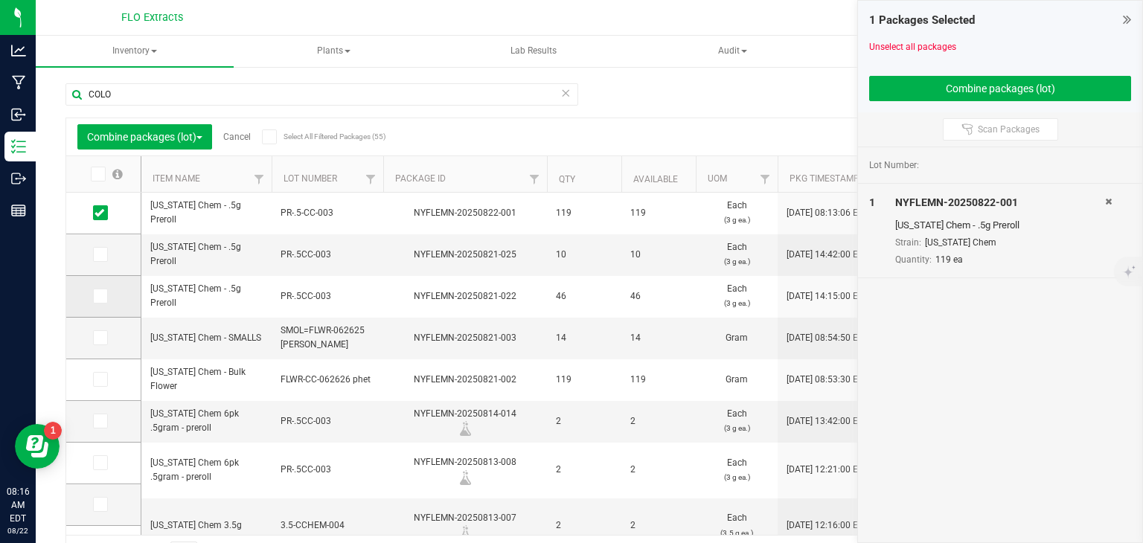
click at [100, 296] on icon at bounding box center [100, 296] width 10 height 0
click at [0, 0] on input "checkbox" at bounding box center [0, 0] width 0 height 0
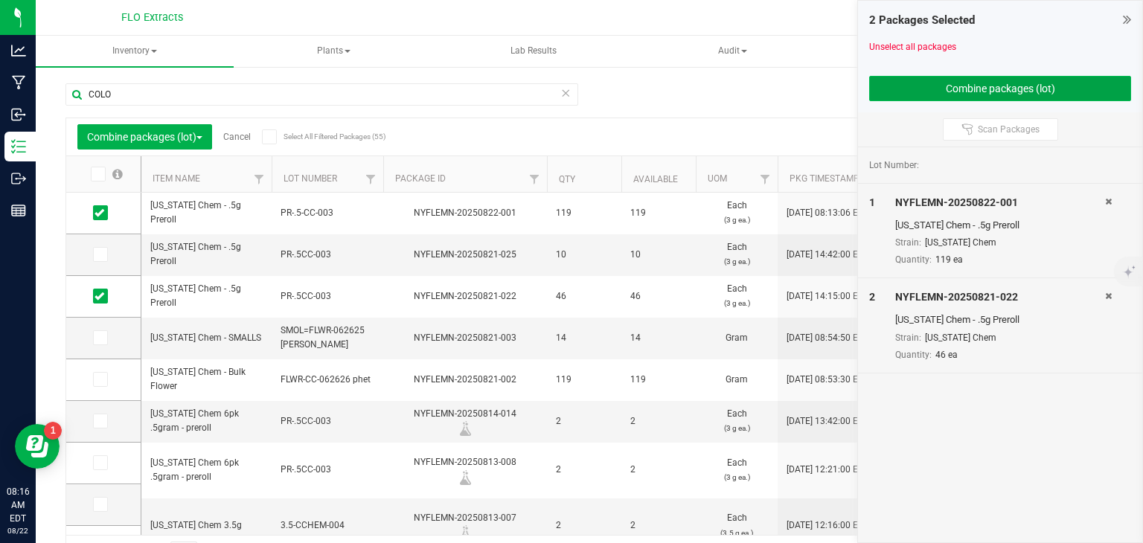
click at [956, 84] on button "Combine packages (lot)" at bounding box center [1000, 88] width 262 height 25
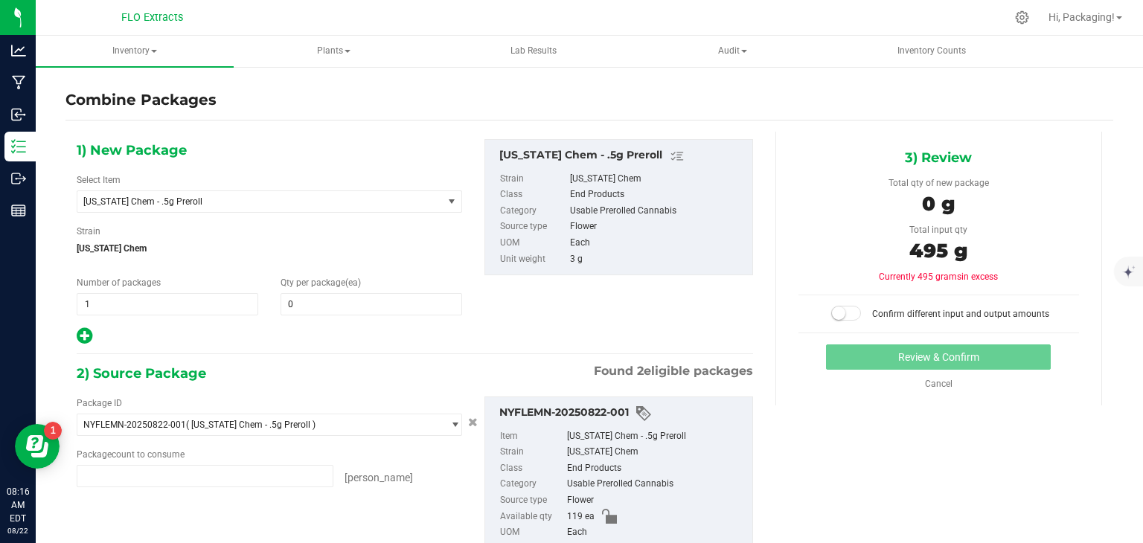
type input "119 ea"
type input "46 ea"
click at [310, 299] on span at bounding box center [372, 304] width 182 height 22
type input "165"
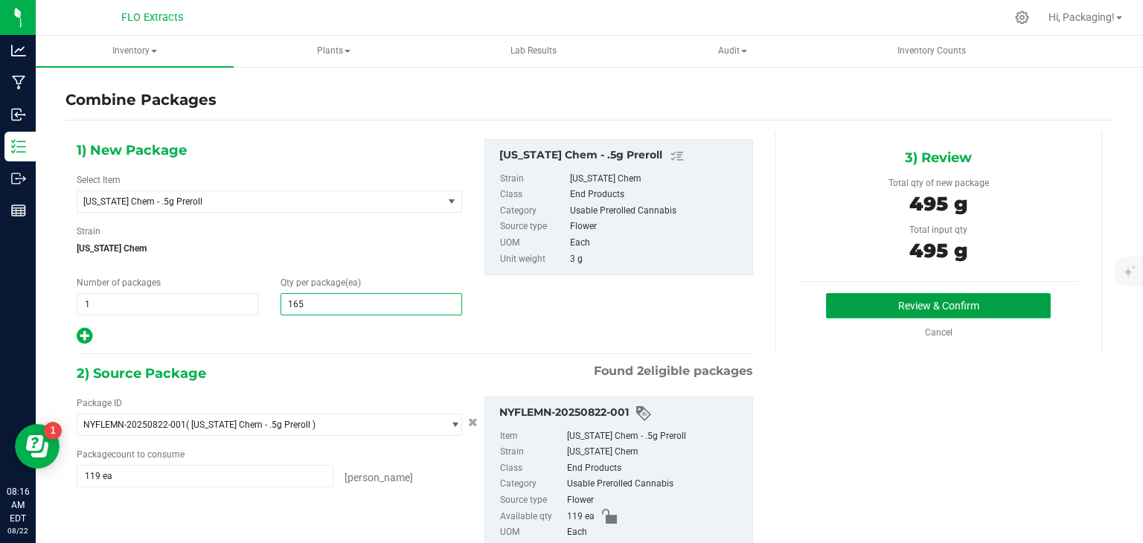
type input "165"
click at [917, 301] on button "Review & Confirm" at bounding box center [938, 305] width 225 height 25
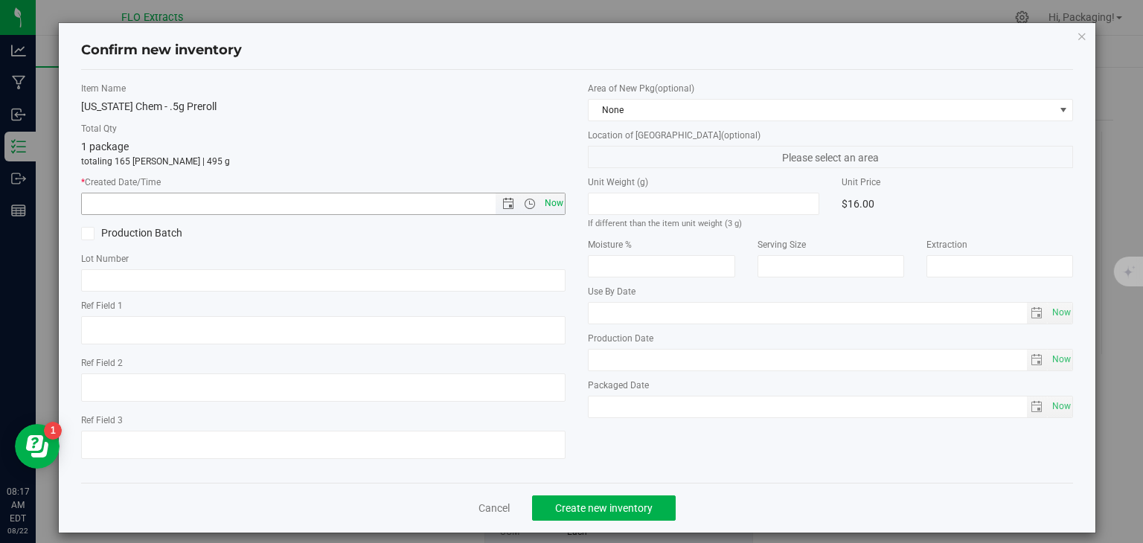
click at [543, 205] on span "Now" at bounding box center [553, 204] width 25 height 22
type input "[DATE] 8:17 AM"
click at [539, 295] on div "Item Name [US_STATE] Chem - .5g Preroll Total Qty 1 package totaling 165 [PERSO…" at bounding box center [324, 276] width 508 height 389
click at [612, 502] on span "Create new inventory" at bounding box center [604, 508] width 98 height 12
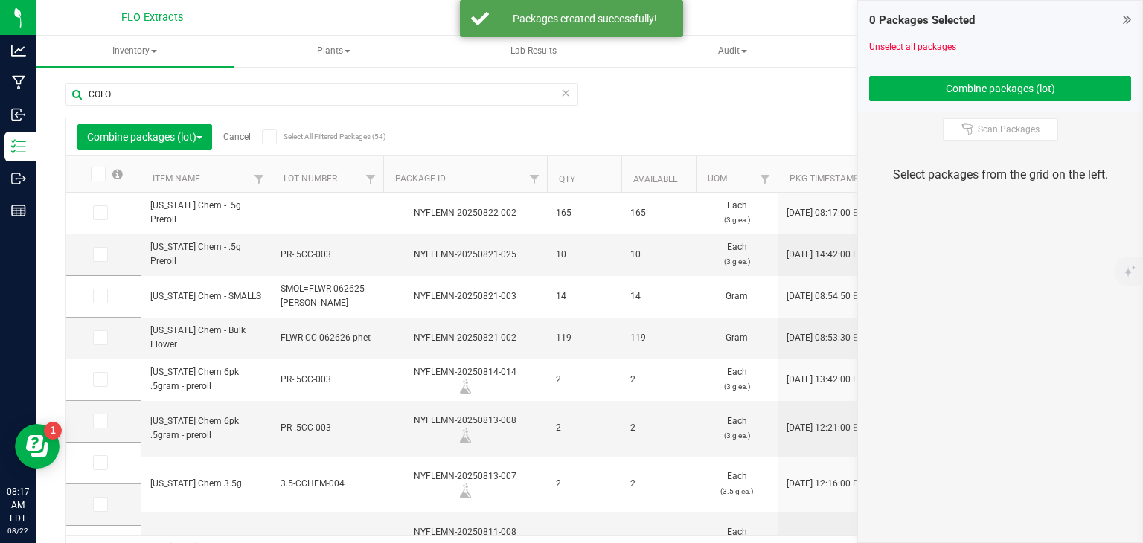
click at [240, 132] on link "Cancel" at bounding box center [237, 137] width 28 height 10
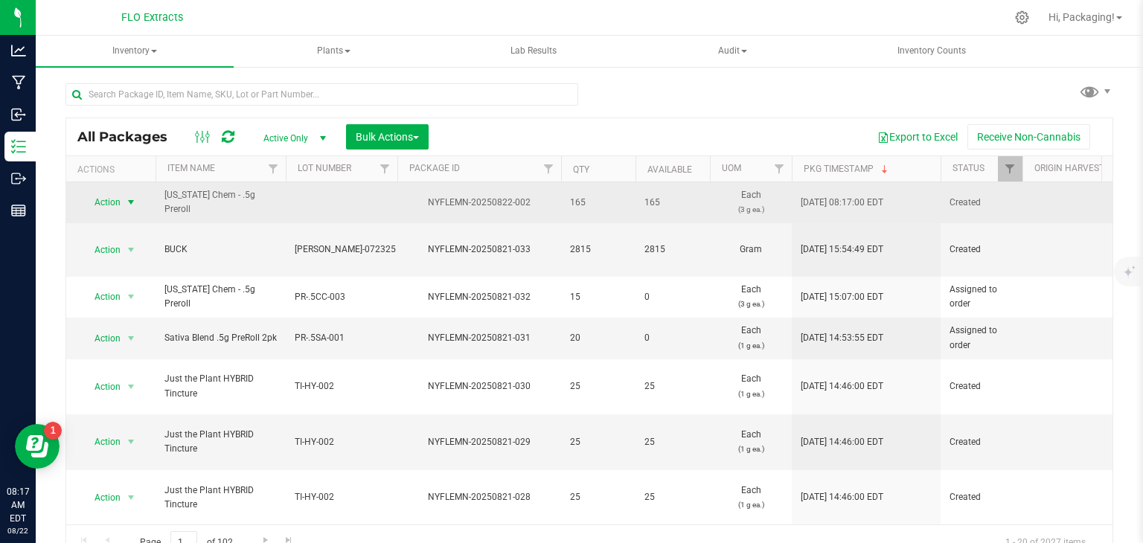
click at [131, 201] on span "select" at bounding box center [131, 202] width 12 height 12
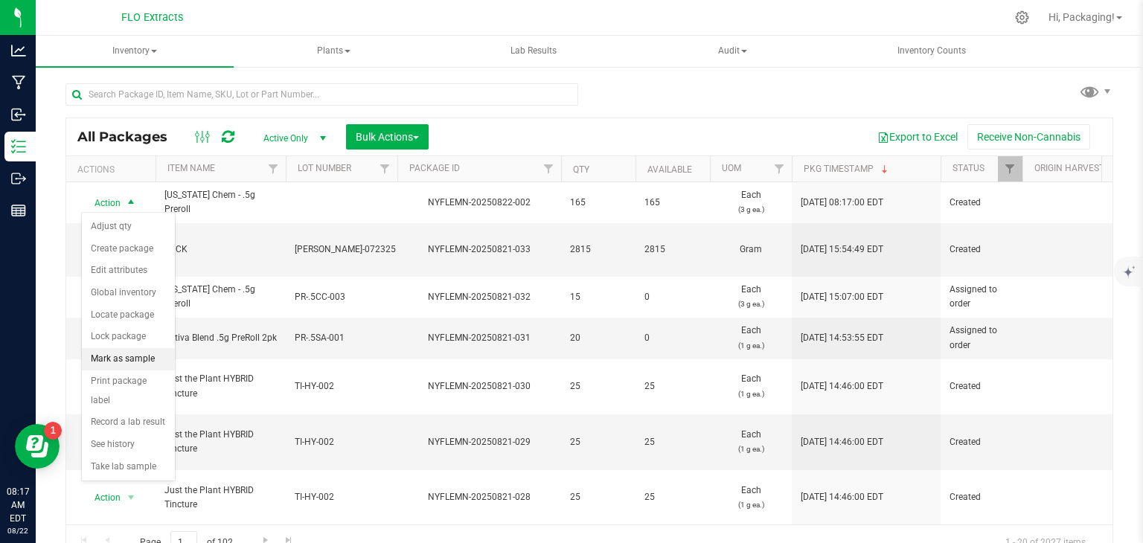
click at [128, 360] on li "Mark as sample" at bounding box center [128, 359] width 93 height 22
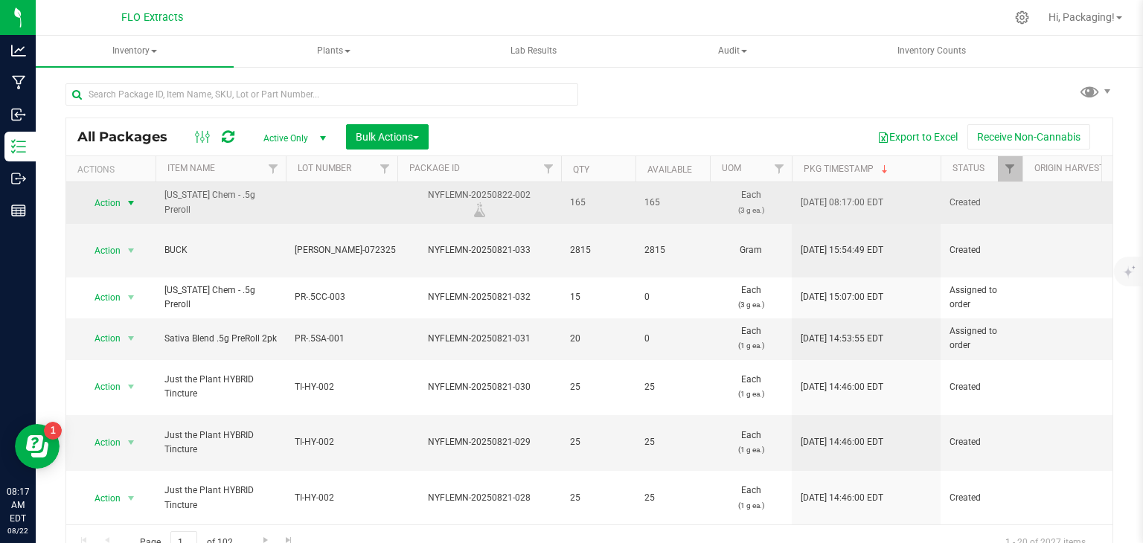
click at [130, 200] on span "select" at bounding box center [131, 203] width 12 height 12
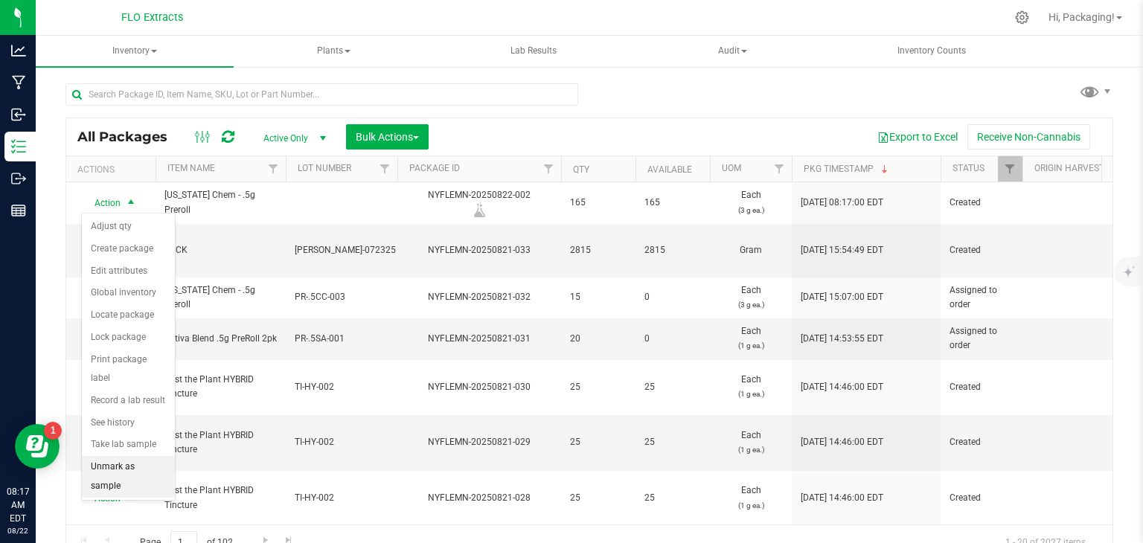
click at [126, 456] on li "Unmark as sample" at bounding box center [128, 476] width 93 height 41
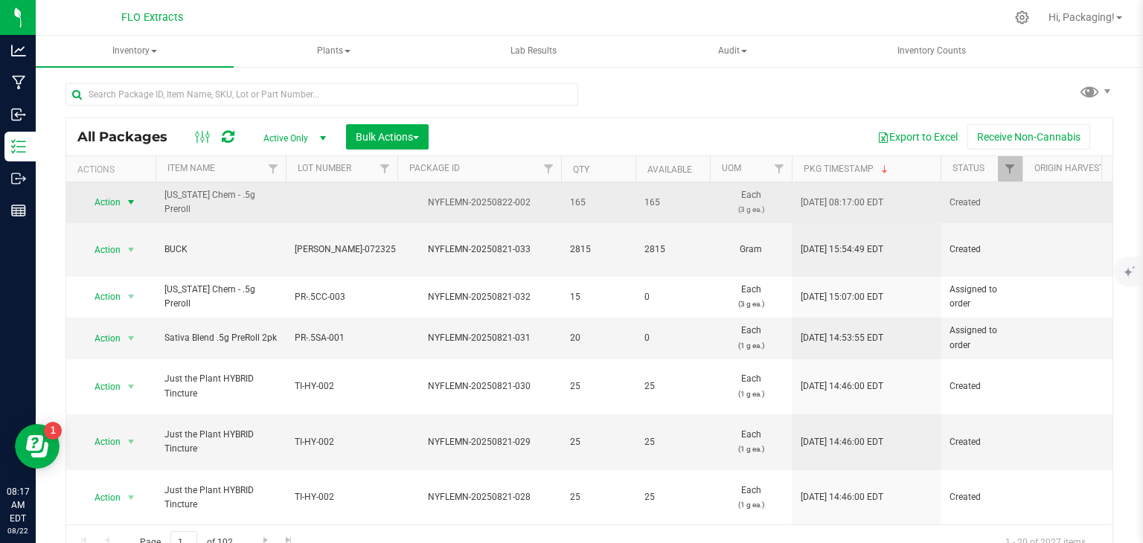
click at [131, 201] on span "select" at bounding box center [131, 202] width 12 height 12
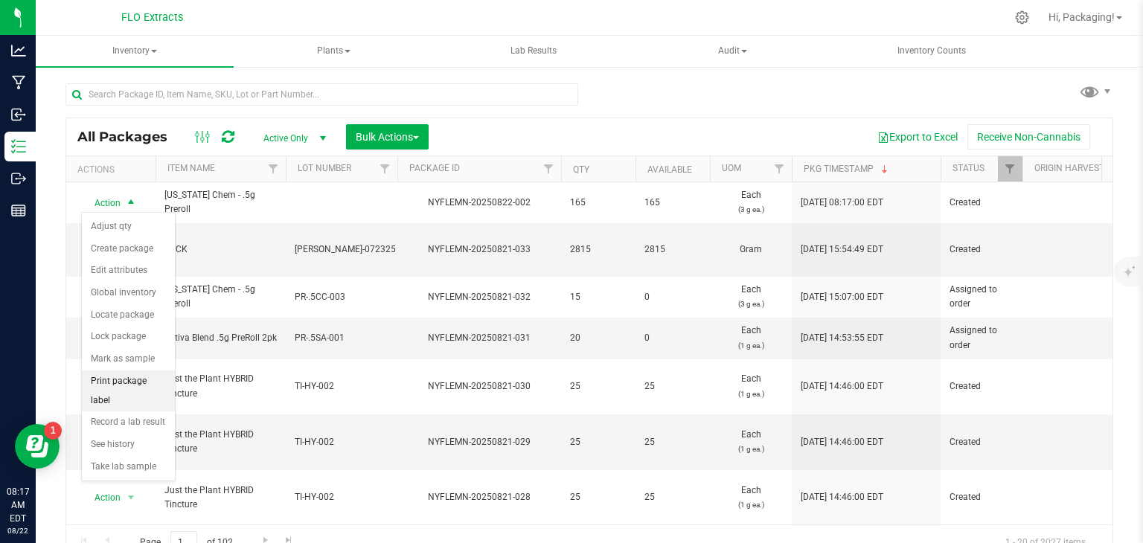
click at [123, 377] on li "Print package label" at bounding box center [128, 391] width 93 height 41
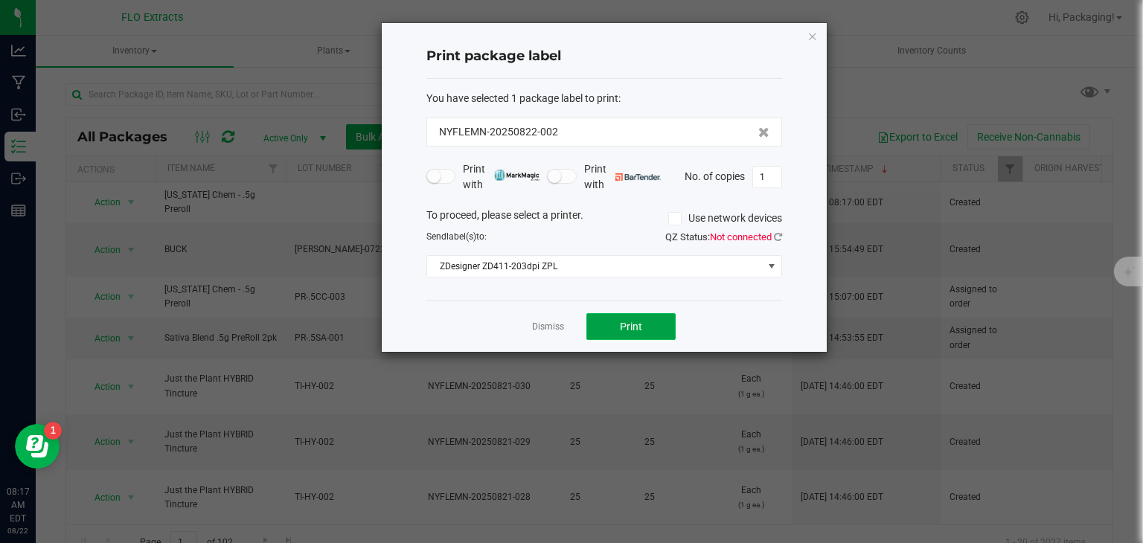
click at [643, 317] on button "Print" at bounding box center [631, 326] width 89 height 27
click at [563, 322] on link "Dismiss" at bounding box center [548, 327] width 32 height 13
